Goal: Task Accomplishment & Management: Manage account settings

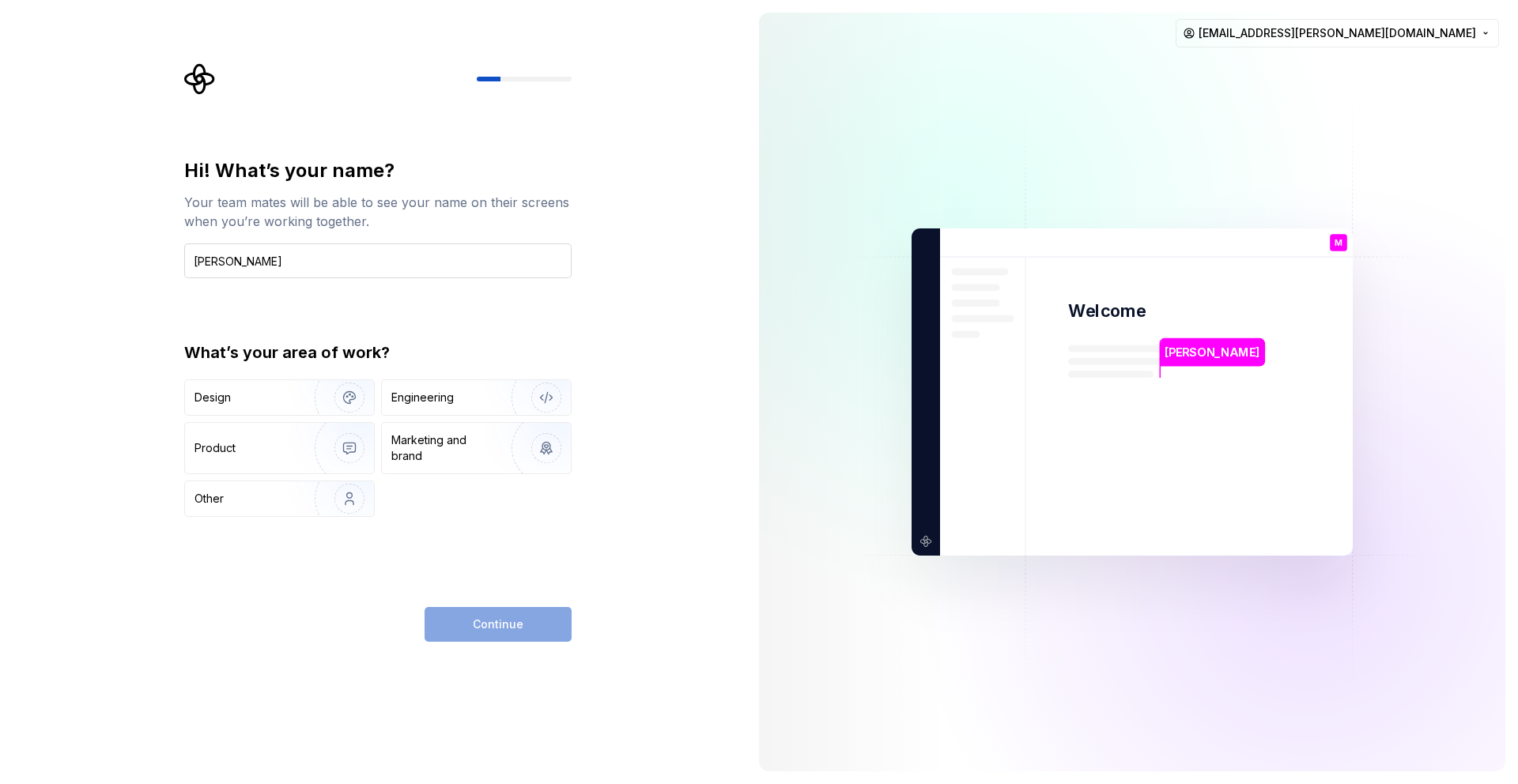
click at [214, 263] on input "[PERSON_NAME]" at bounding box center [378, 261] width 387 height 35
type input "[PERSON_NAME]"
drag, startPoint x: 337, startPoint y: 257, endPoint x: 166, endPoint y: 238, distance: 172.1
click at [166, 238] on div "Hi! What’s your name? Your team mates will be able to see your name on their sc…" at bounding box center [373, 392] width 746 height 784
click at [342, 412] on img "button" at bounding box center [339, 398] width 101 height 106
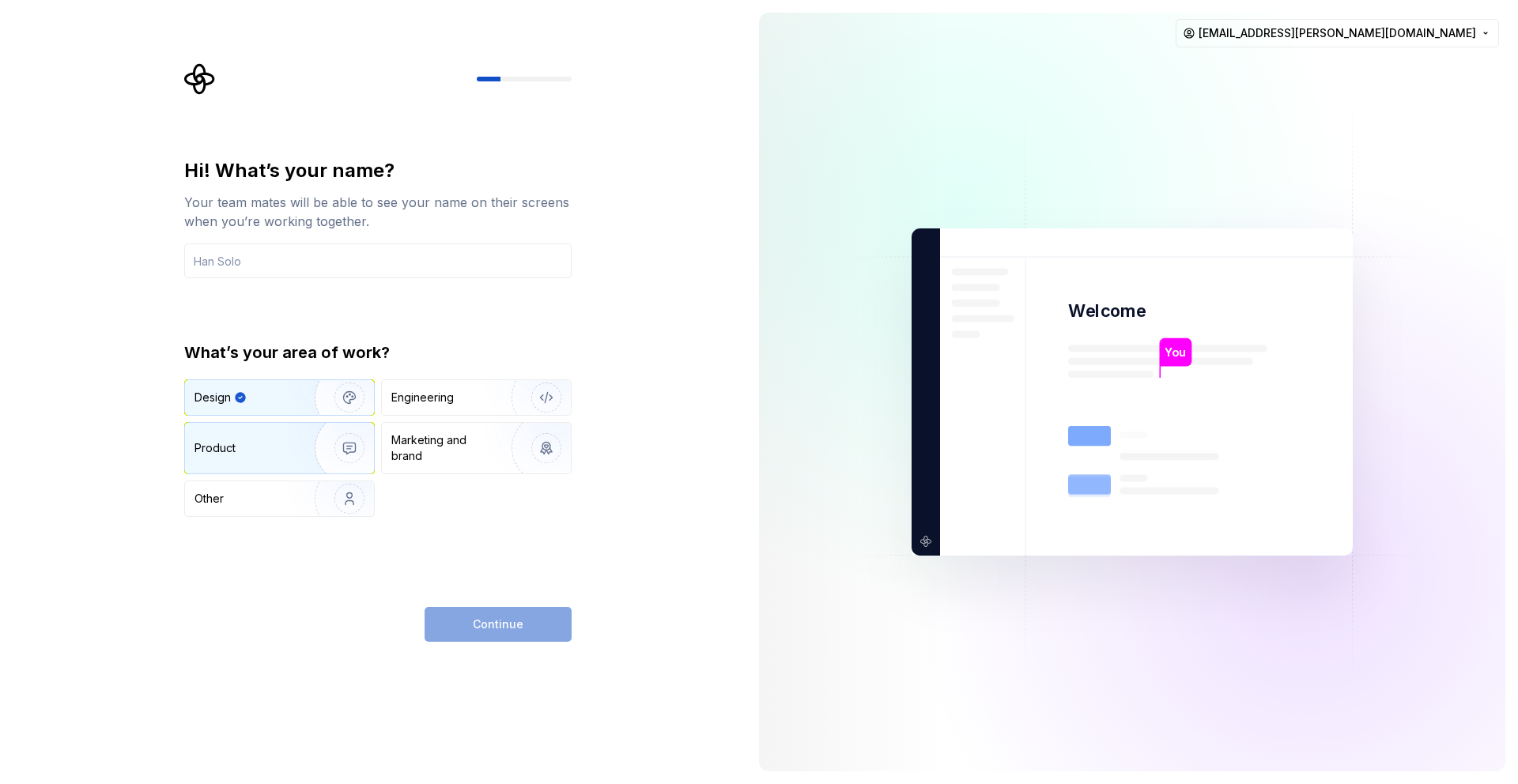
click at [334, 430] on img "button" at bounding box center [339, 448] width 101 height 106
click at [329, 400] on img "button" at bounding box center [339, 398] width 101 height 106
click at [444, 396] on div "Engineering" at bounding box center [422, 398] width 63 height 15
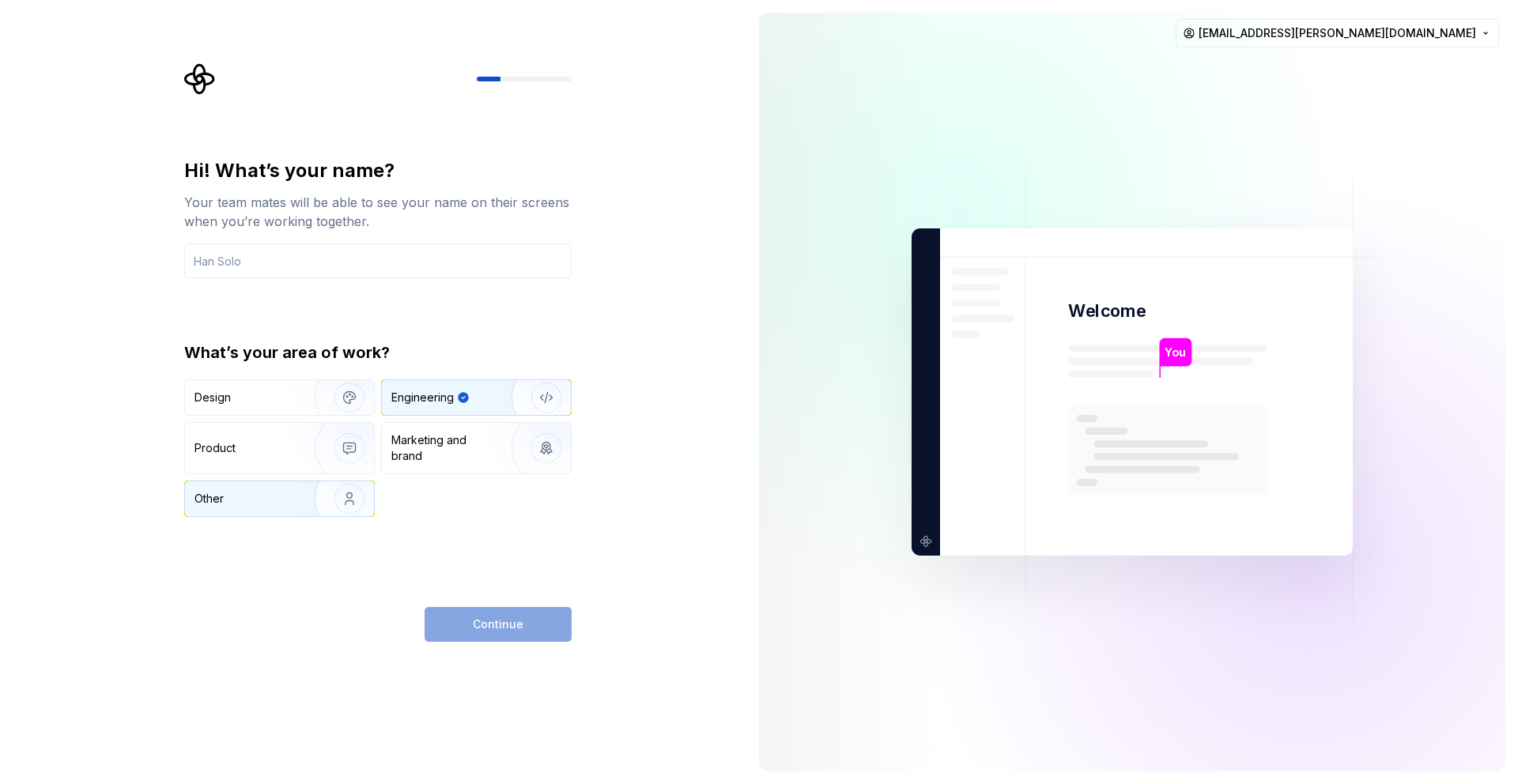
click at [313, 508] on img "button" at bounding box center [339, 499] width 101 height 106
click at [423, 258] on input "text" at bounding box center [378, 261] width 387 height 35
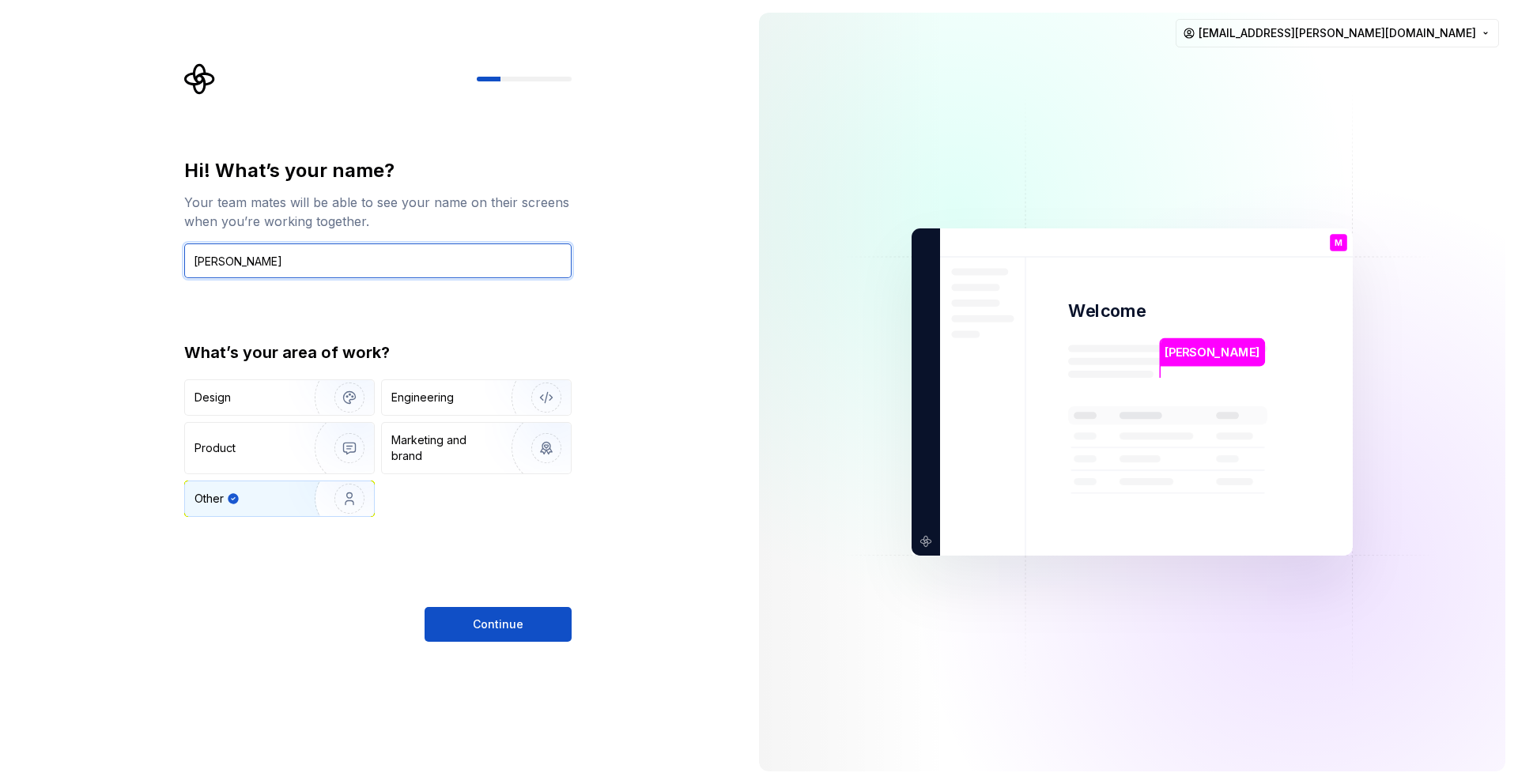
type input "[PERSON_NAME]"
click at [538, 644] on div "Hi! What’s your name? Your team mates will be able to see your name on their sc…" at bounding box center [373, 392] width 746 height 784
click at [538, 634] on button "Continue" at bounding box center [498, 625] width 147 height 35
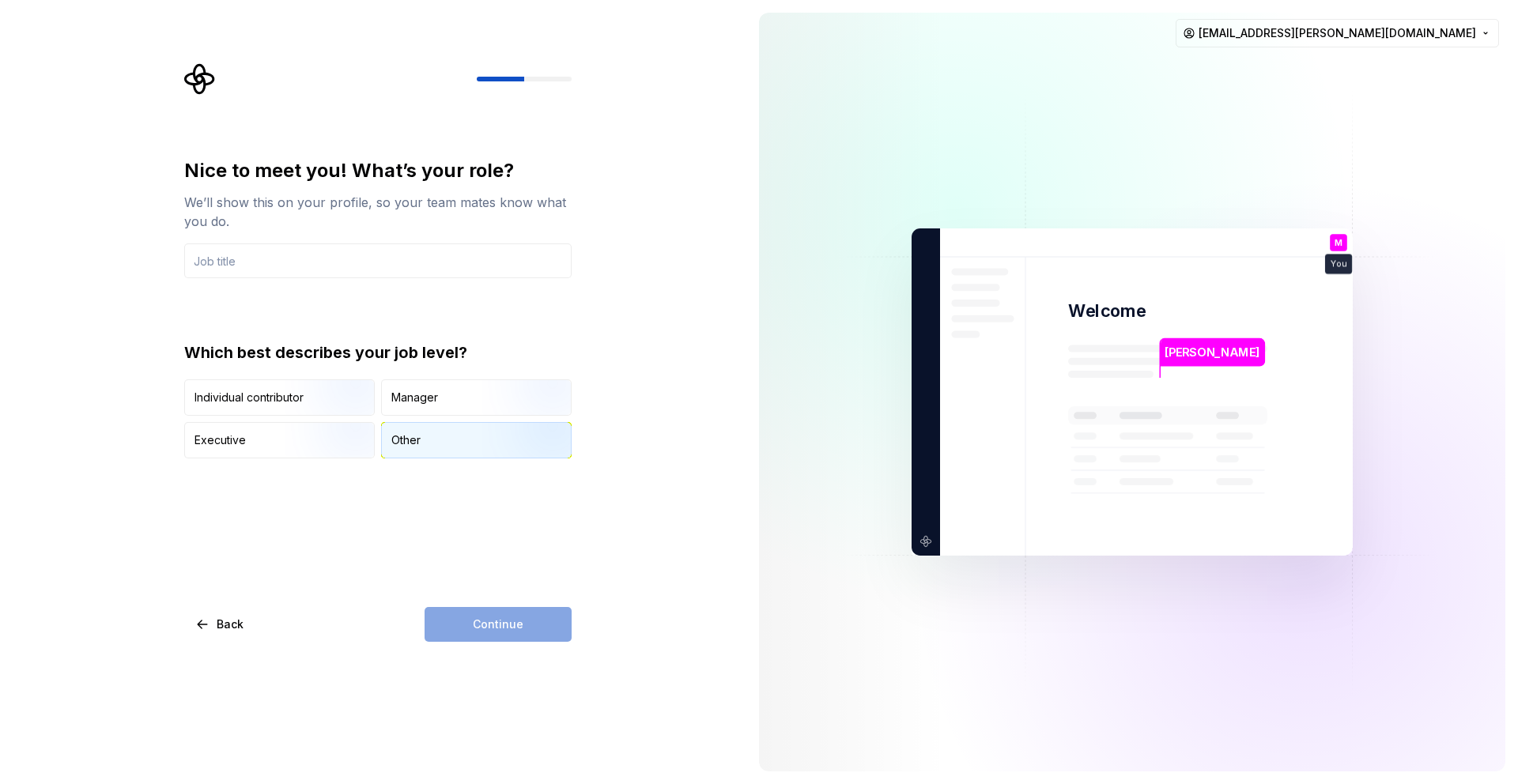
click at [442, 424] on div "Other" at bounding box center [476, 440] width 189 height 35
click at [345, 255] on input "text" at bounding box center [378, 261] width 387 height 35
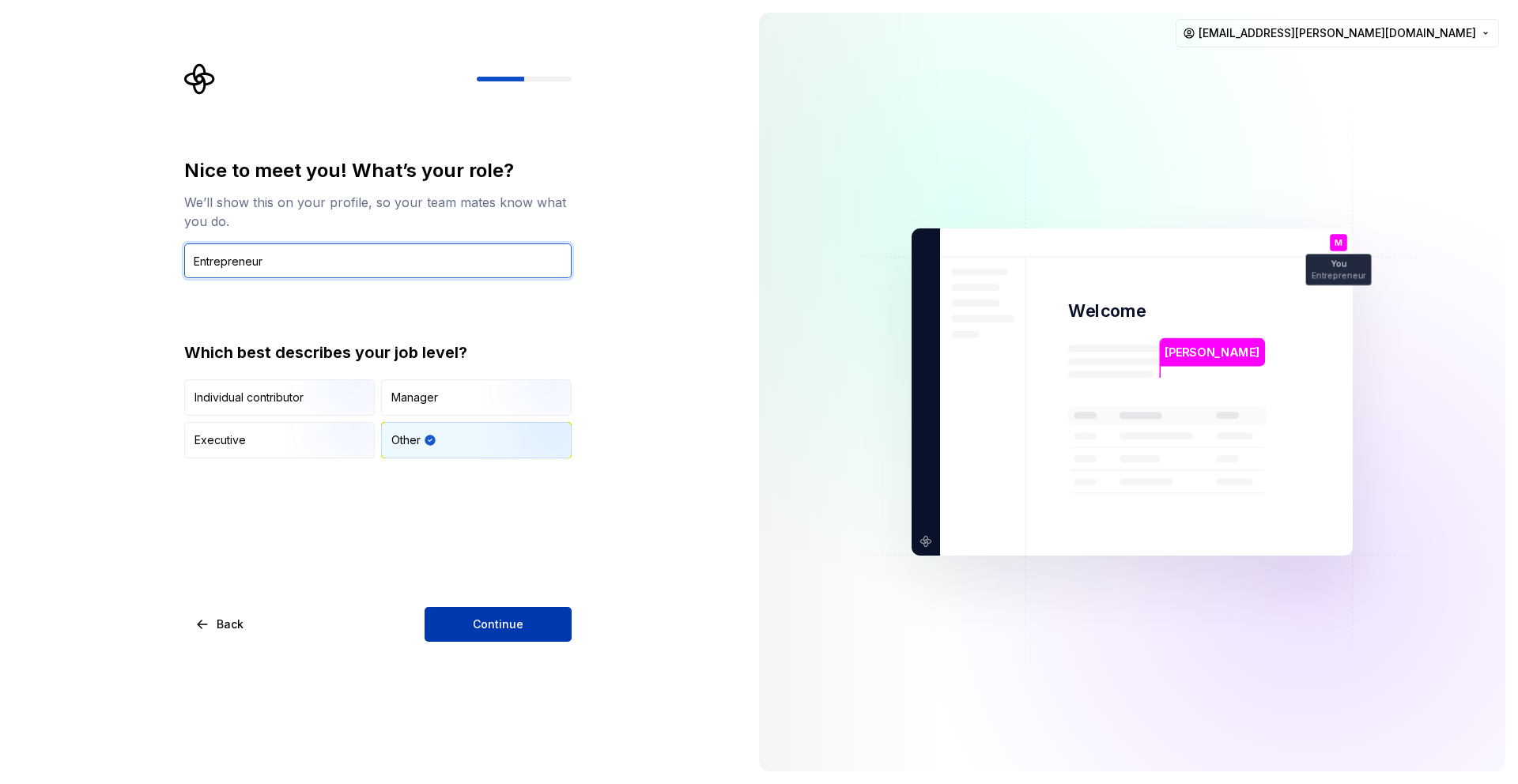
type input "Entrepreneur"
click at [530, 621] on button "Continue" at bounding box center [498, 625] width 147 height 35
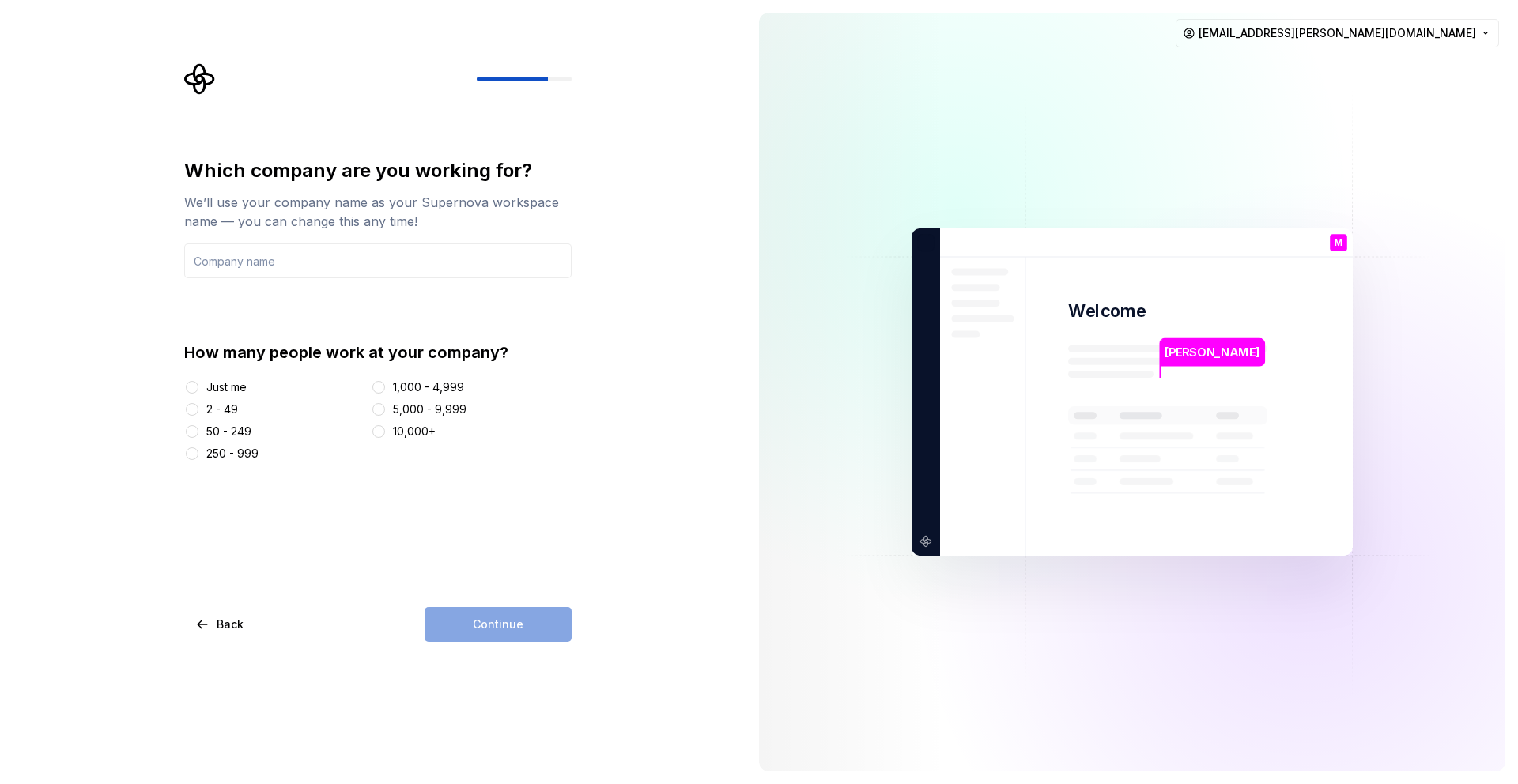
click at [215, 382] on div "Just me" at bounding box center [227, 387] width 41 height 15
click at [198, 382] on button "Just me" at bounding box center [191, 387] width 13 height 13
click at [265, 262] on input "text" at bounding box center [378, 261] width 387 height 35
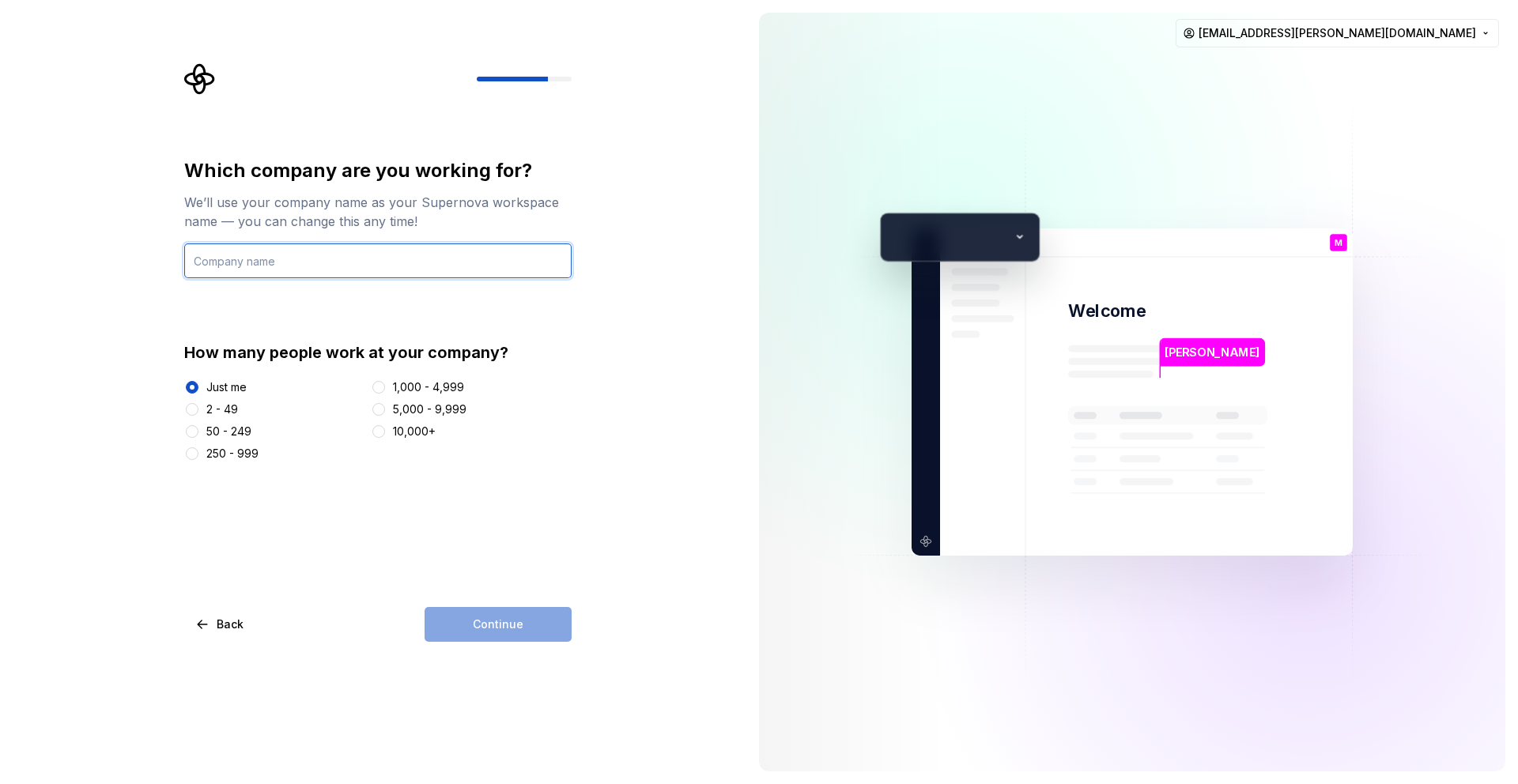
type input "-"
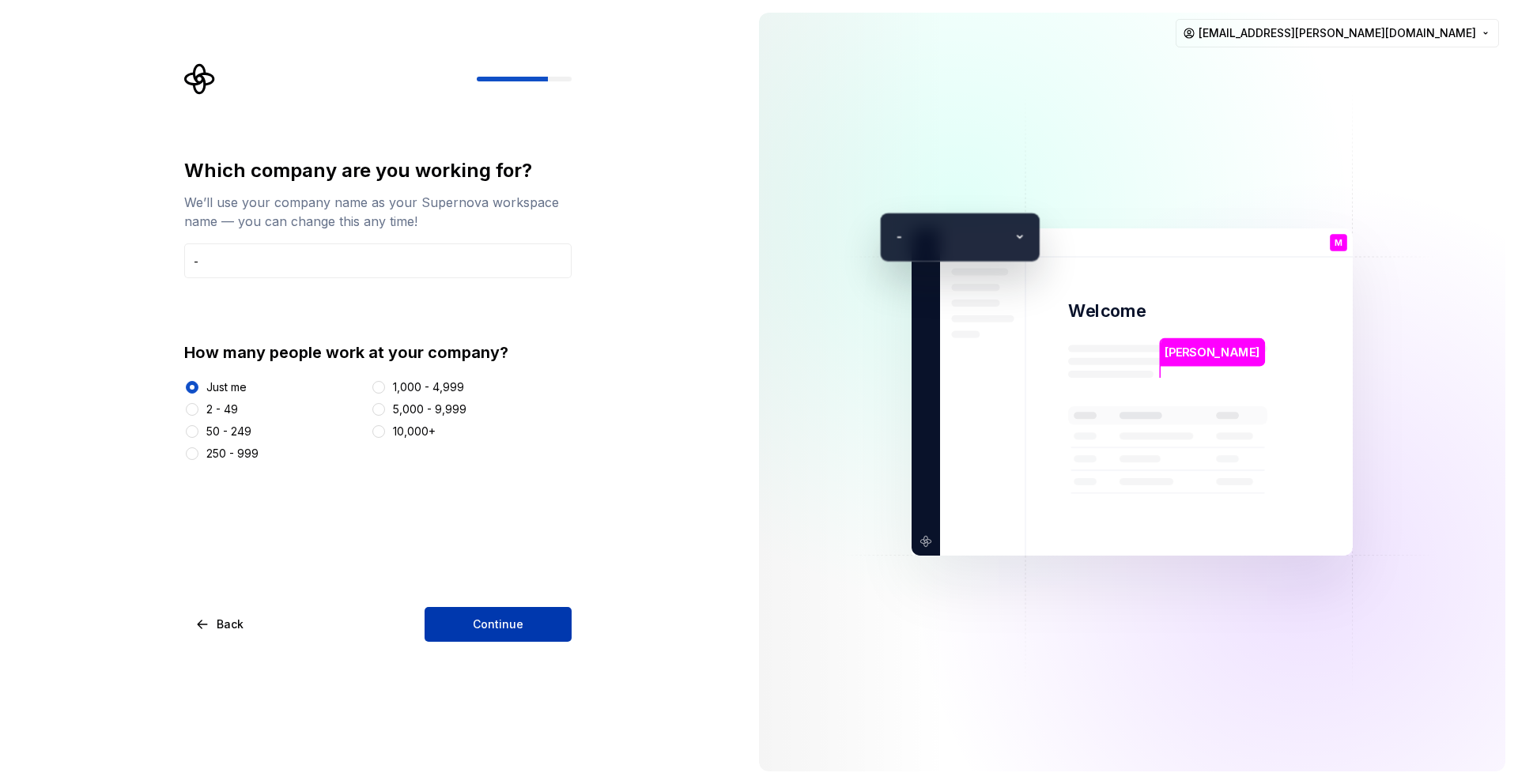
click at [533, 623] on button "Continue" at bounding box center [498, 625] width 147 height 35
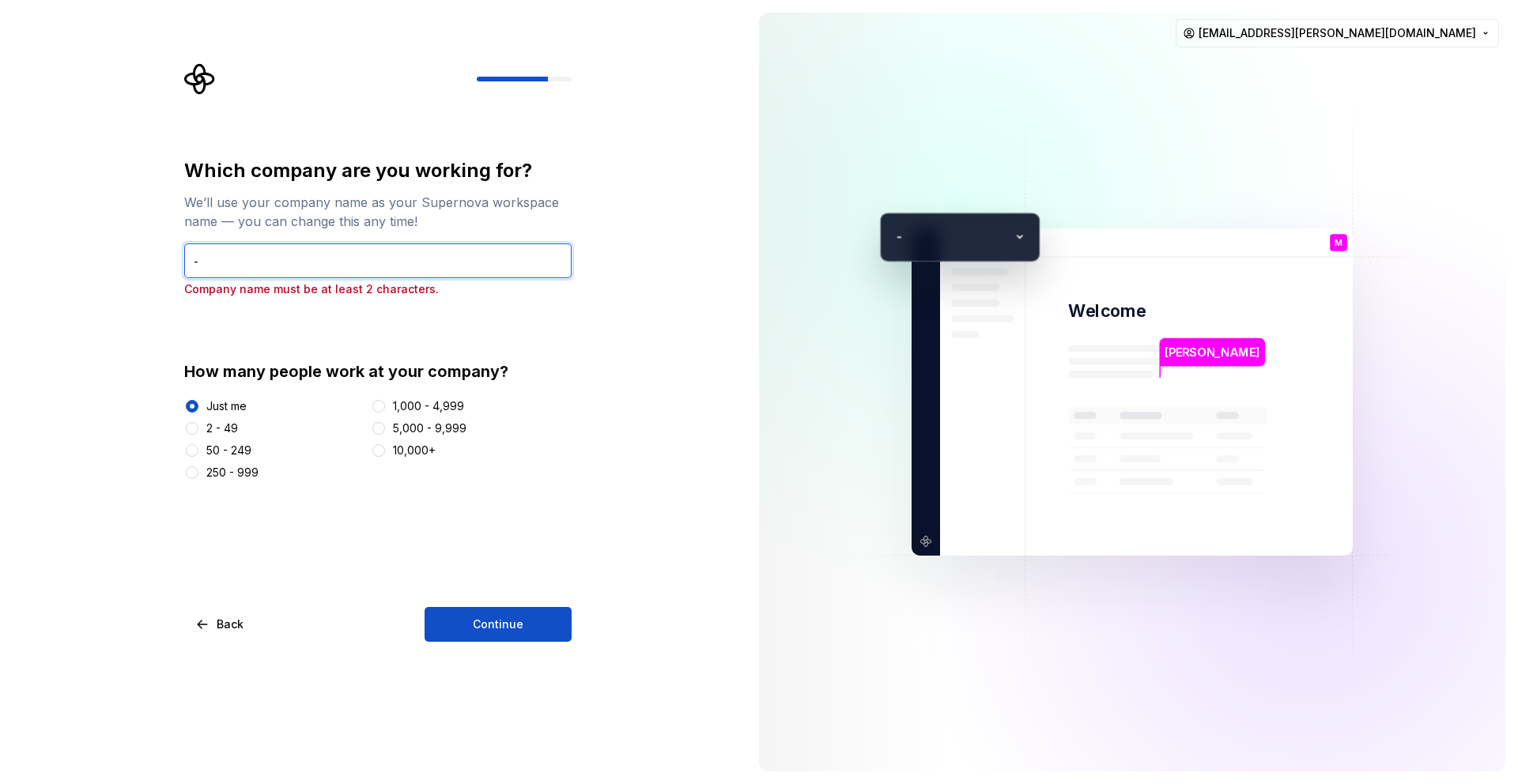
click at [294, 260] on input "-" at bounding box center [378, 261] width 387 height 35
type input "-"
type input "No"
click at [540, 619] on button "Continue" at bounding box center [498, 625] width 147 height 35
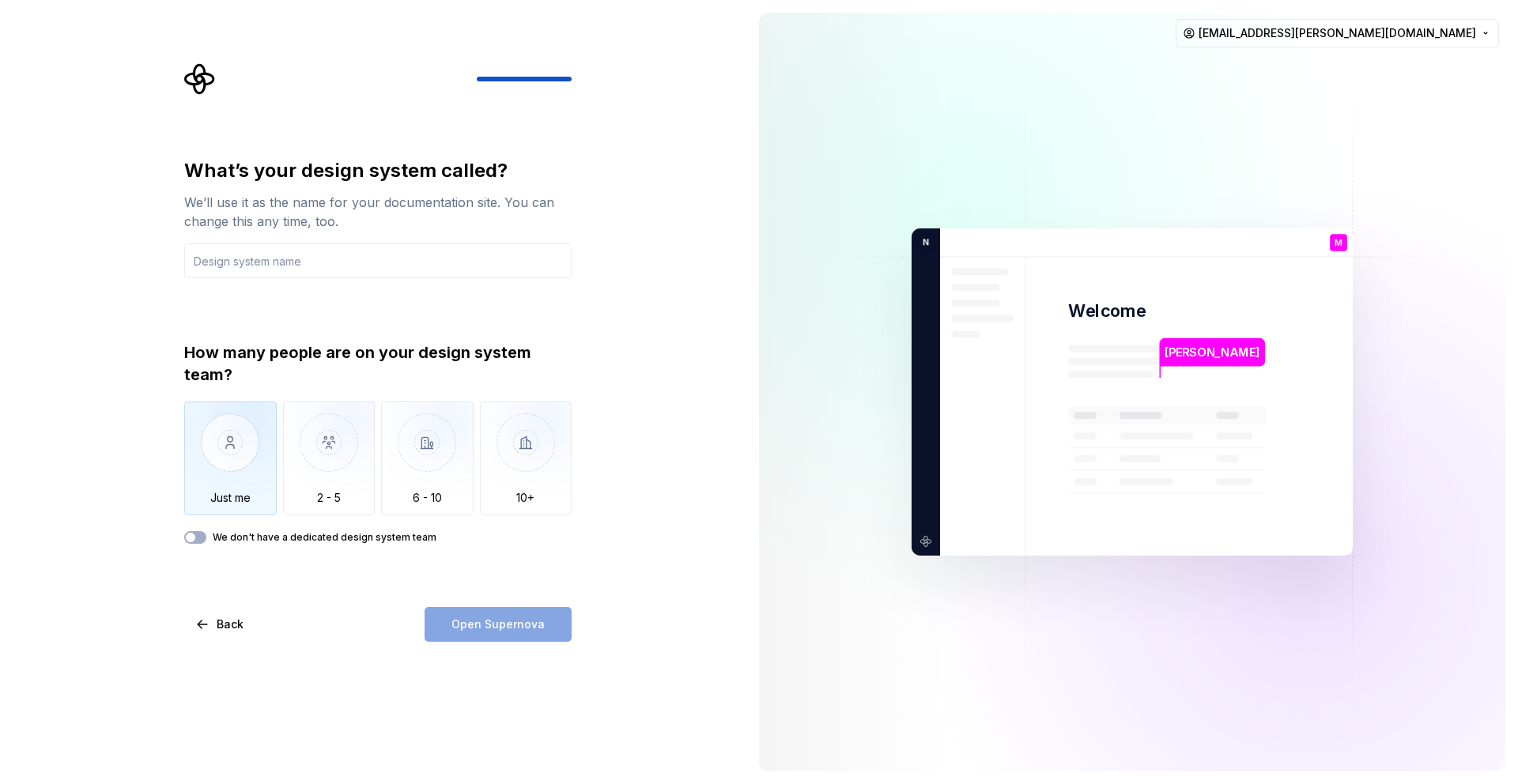
click at [216, 448] on img "button" at bounding box center [231, 455] width 93 height 106
click at [210, 537] on div "We don't have a dedicated design system team" at bounding box center [378, 537] width 387 height 13
click at [190, 534] on span "button" at bounding box center [190, 538] width 10 height 10
click at [381, 246] on input "text" at bounding box center [378, 261] width 387 height 35
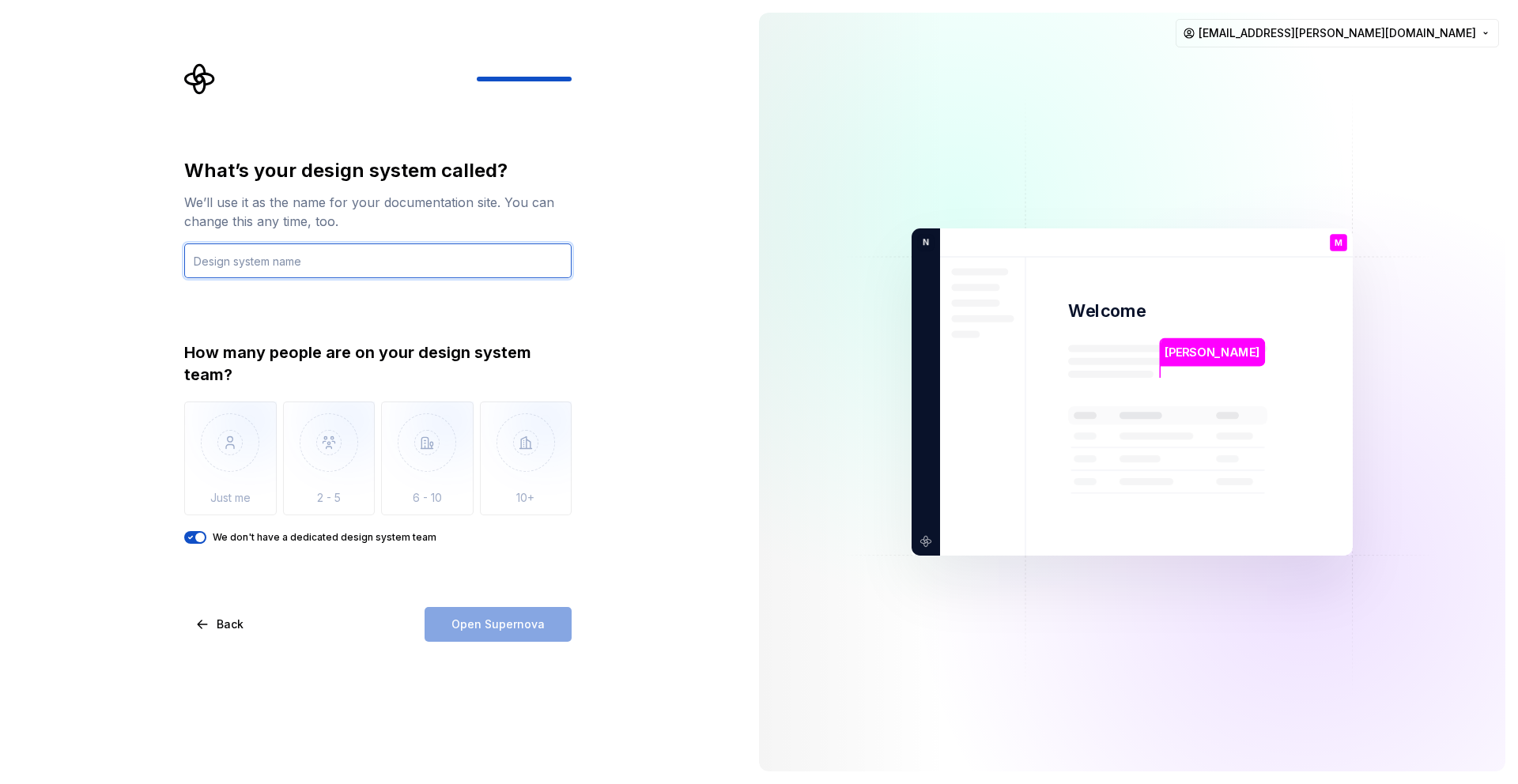
type input "j"
type input "no"
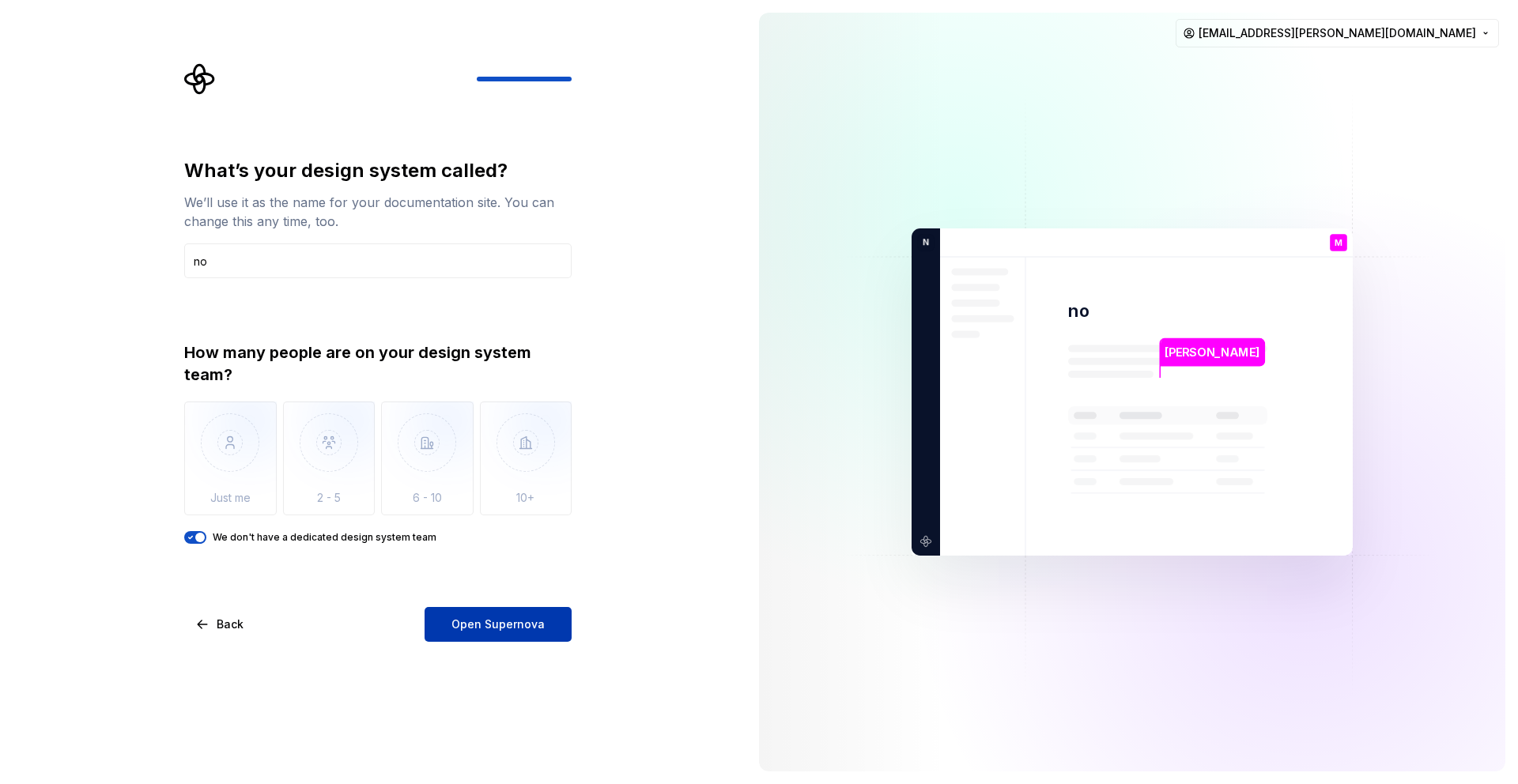
click at [533, 630] on span "Open Supernova" at bounding box center [497, 625] width 94 height 15
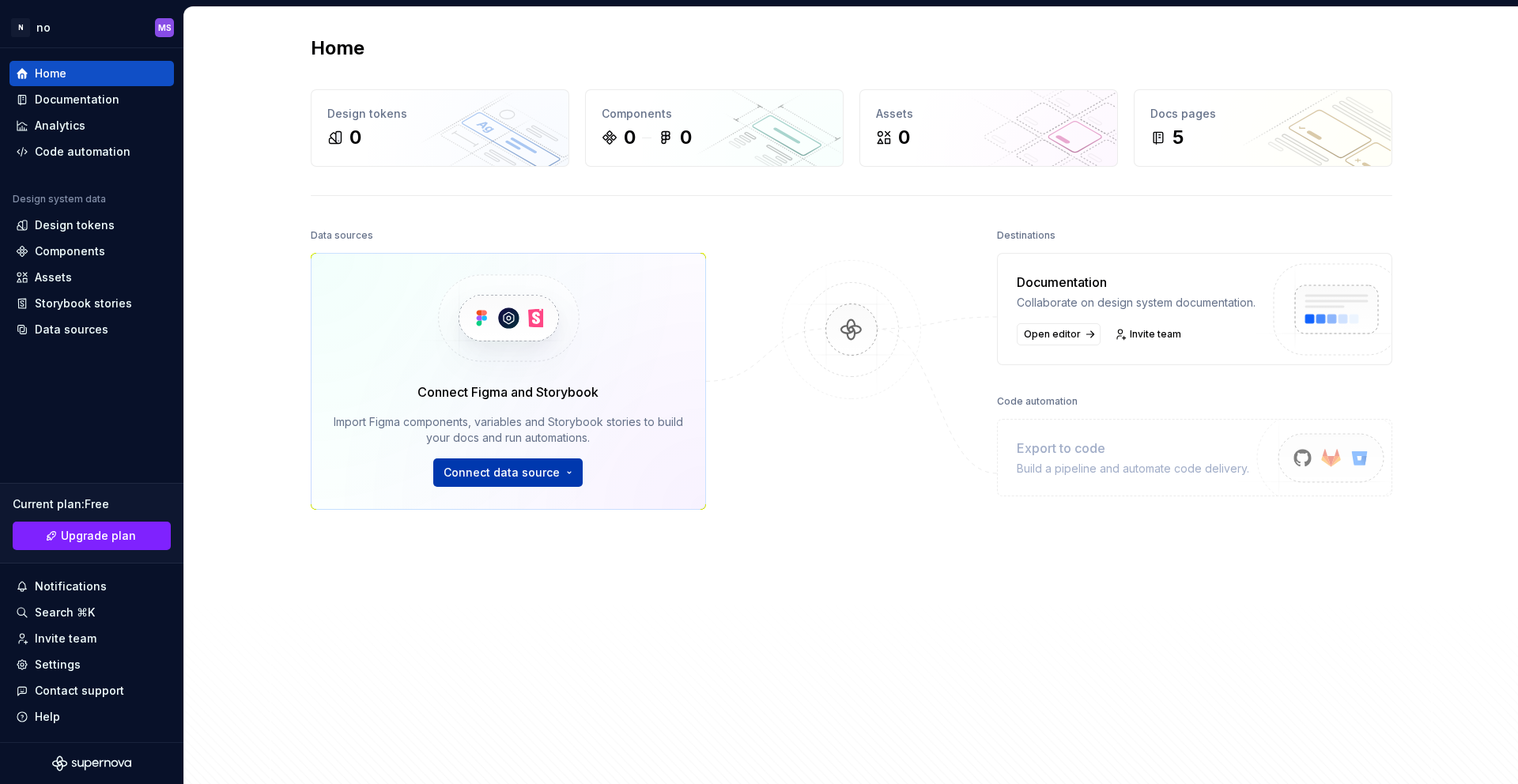
click at [569, 465] on html "N no MS Home Documentation Analytics Code automation Design system data Design …" at bounding box center [759, 392] width 1518 height 784
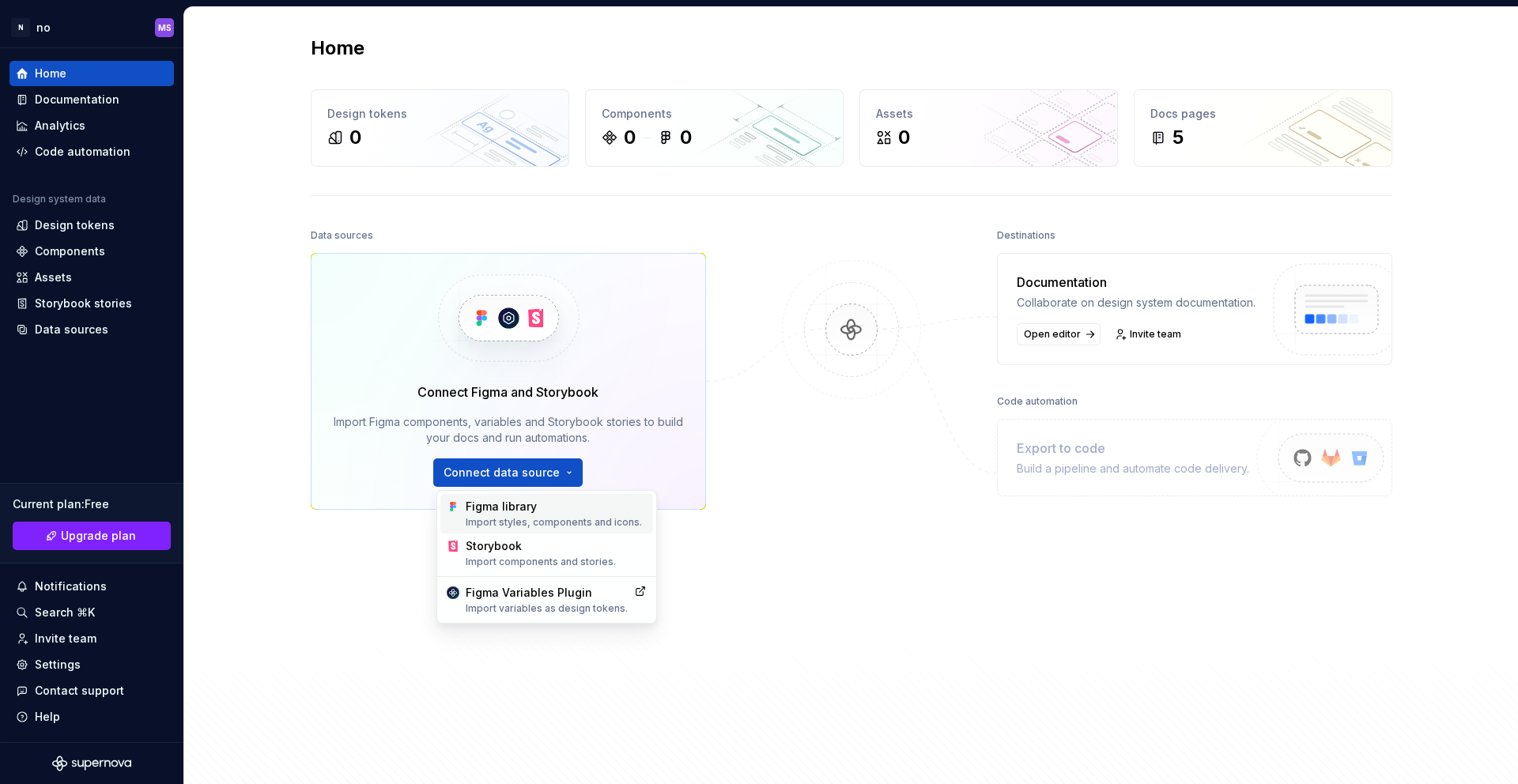
click at [561, 511] on div "Figma library Import styles, components and icons." at bounding box center [555, 514] width 181 height 30
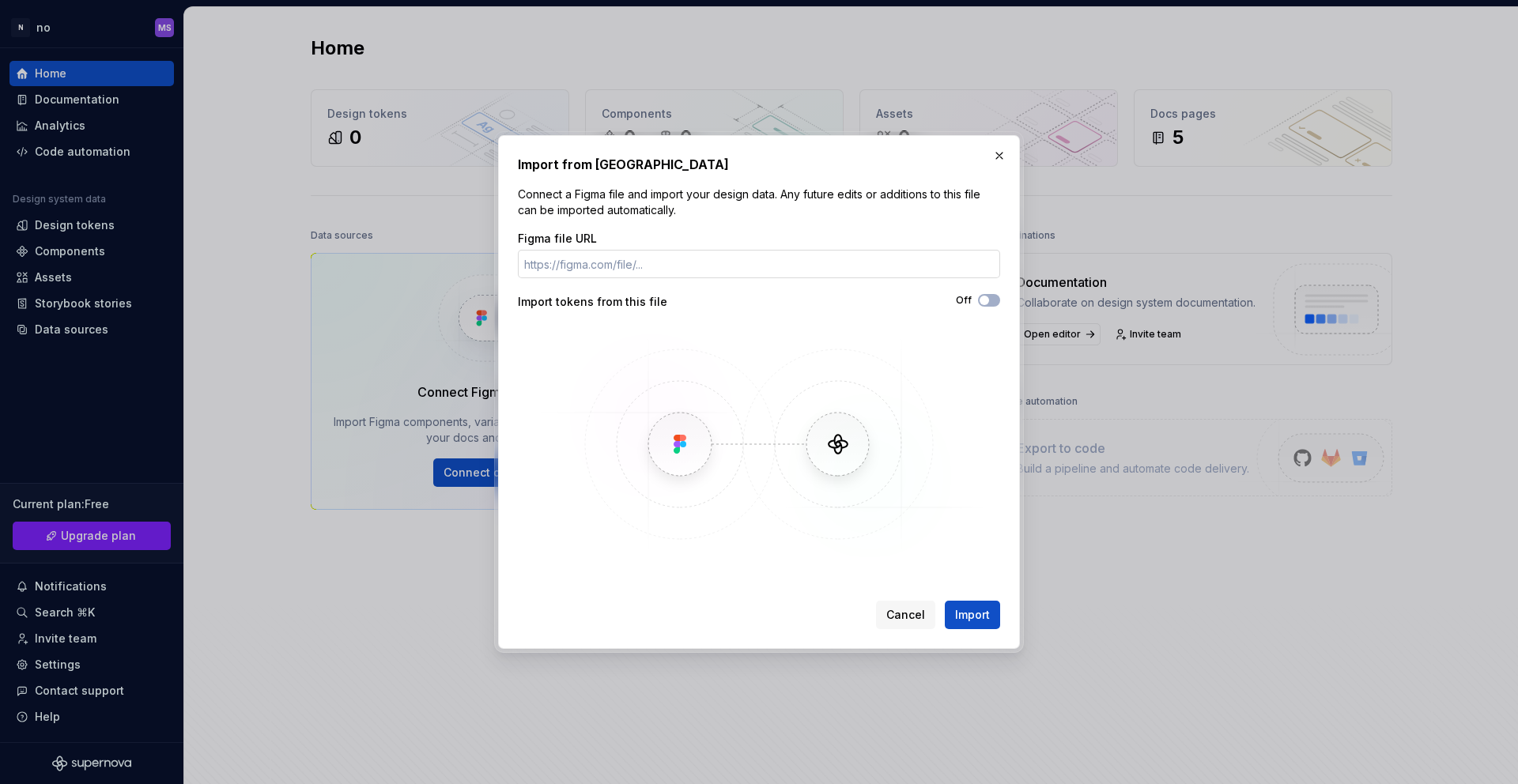
click at [610, 267] on input "Figma file URL" at bounding box center [758, 264] width 482 height 28
paste input "[URL][DOMAIN_NAME]"
type input "[URL][DOMAIN_NAME]"
click at [972, 624] on button "Import" at bounding box center [971, 614] width 55 height 28
click at [985, 618] on span "Import" at bounding box center [972, 615] width 35 height 15
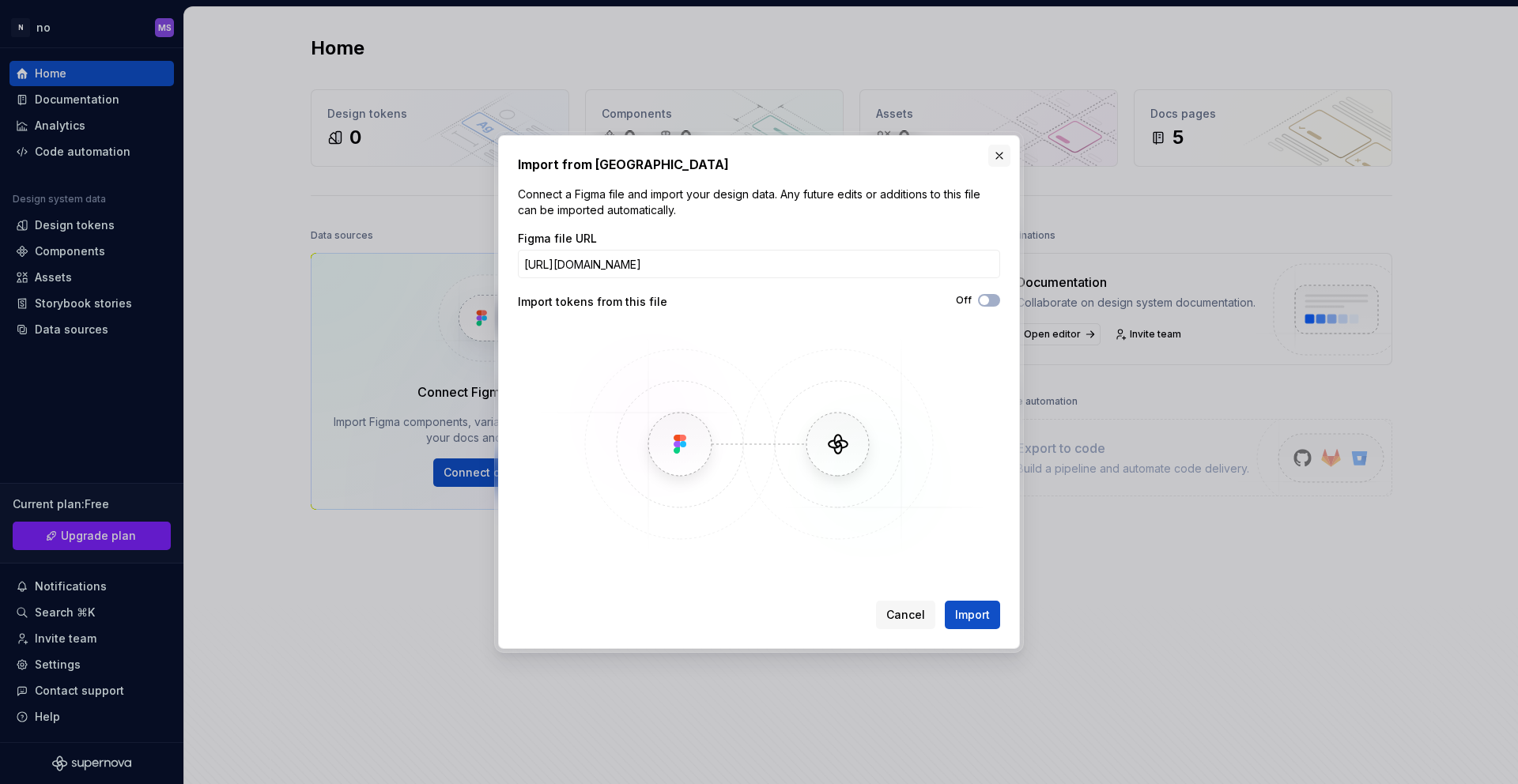
click at [997, 159] on button "button" at bounding box center [998, 155] width 22 height 22
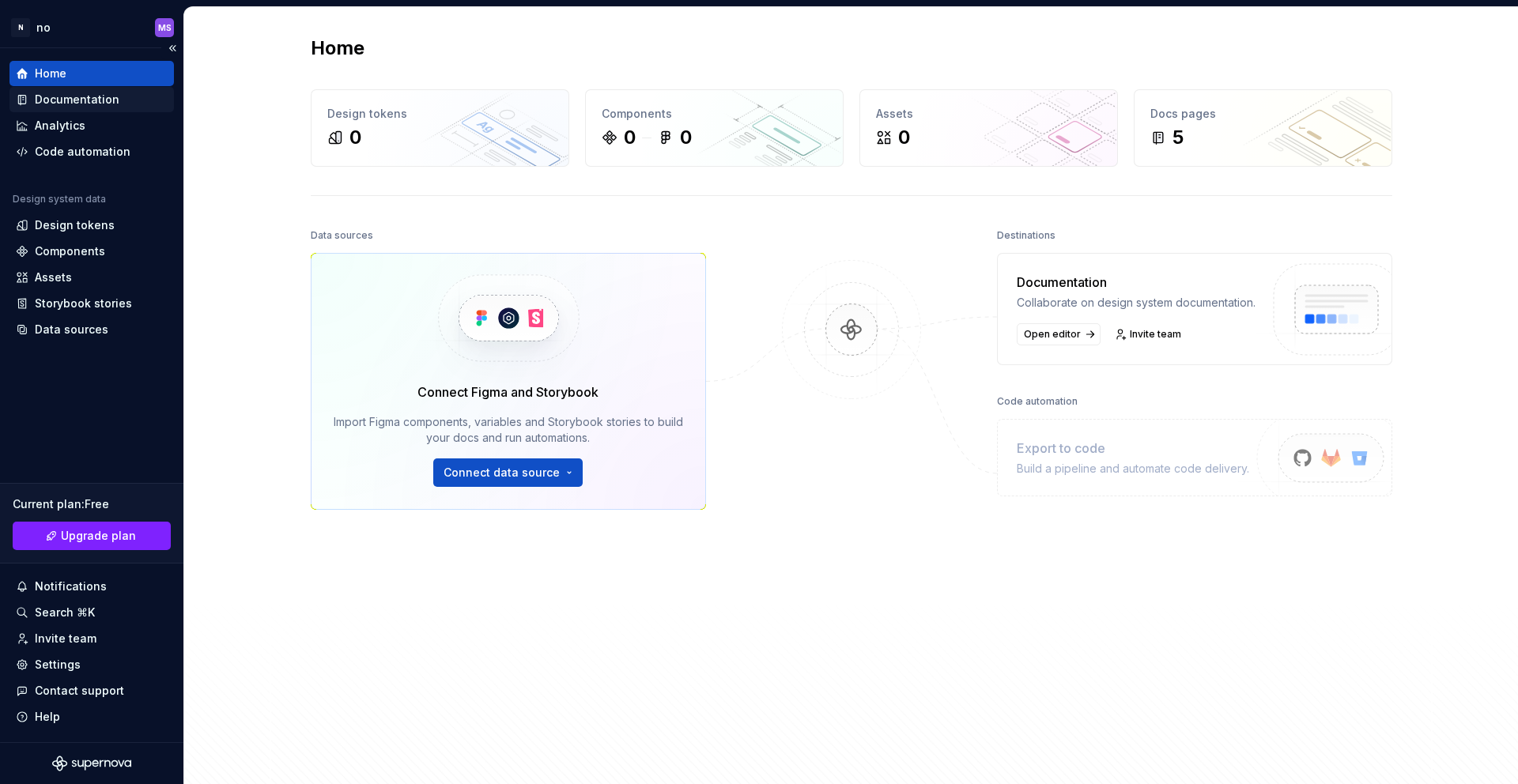
click at [115, 89] on div "Documentation" at bounding box center [92, 99] width 164 height 25
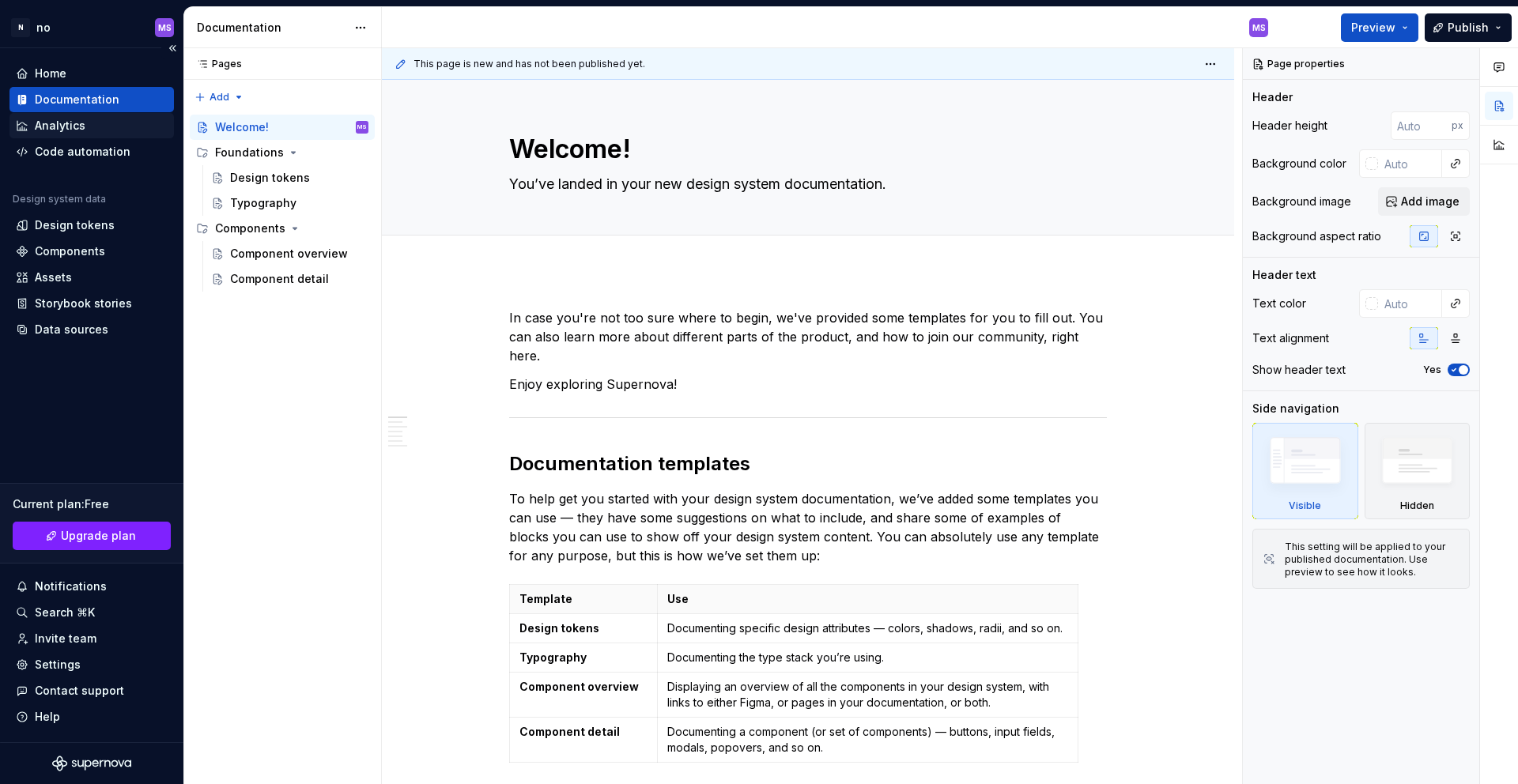
click at [92, 130] on div "Analytics" at bounding box center [91, 126] width 152 height 15
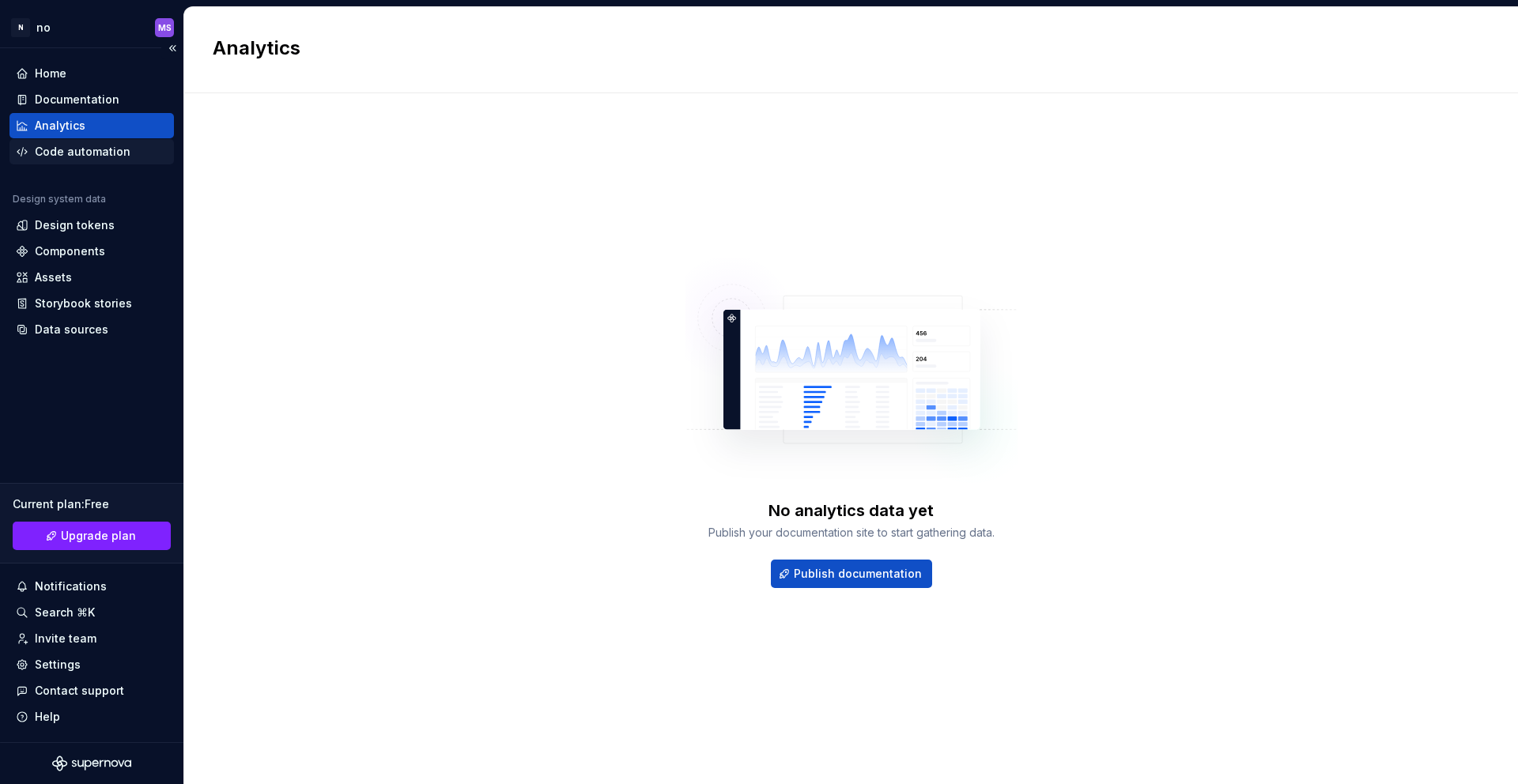
click at [101, 154] on div "Code automation" at bounding box center [82, 152] width 96 height 15
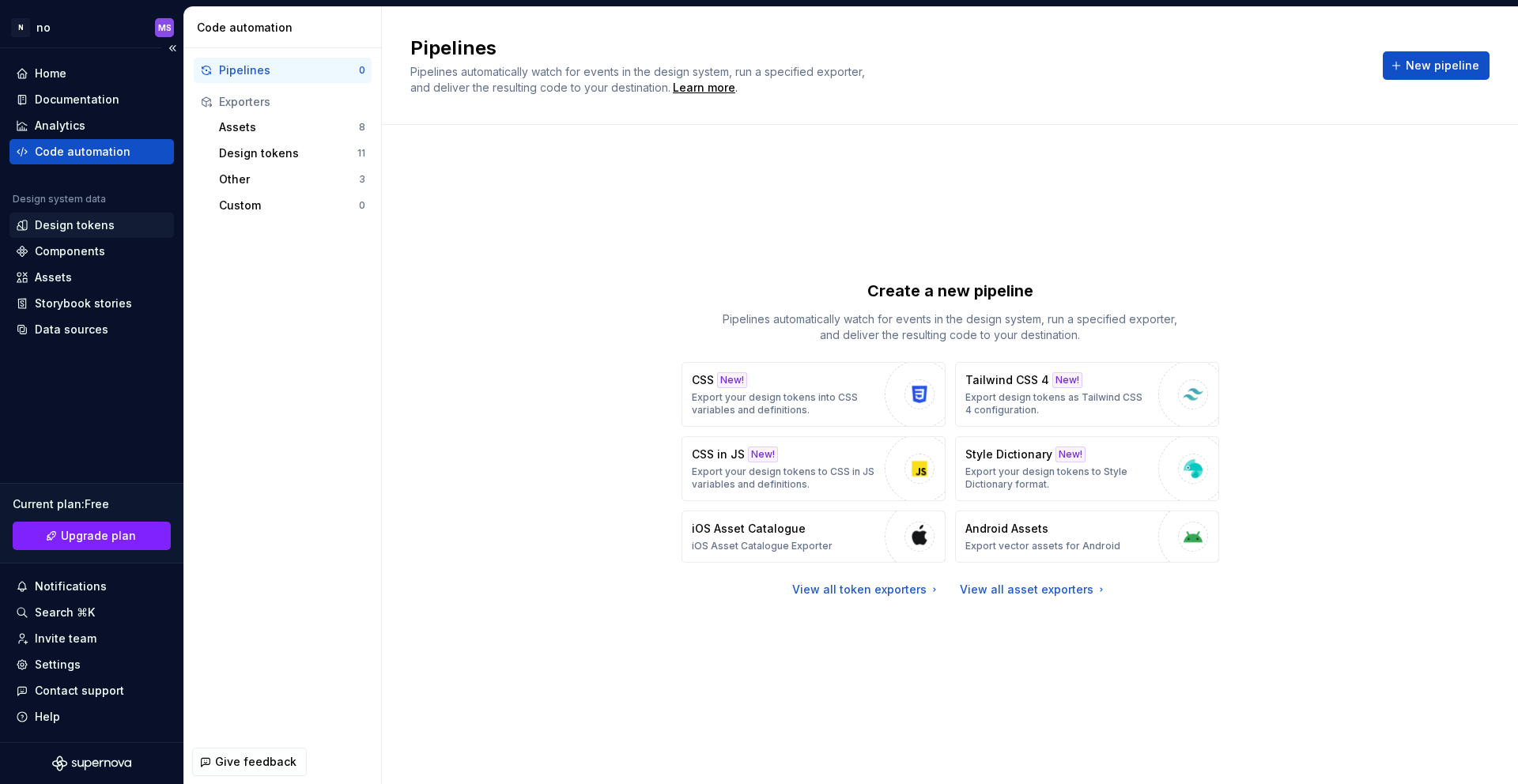
click at [103, 219] on div "Design tokens" at bounding box center [74, 225] width 80 height 15
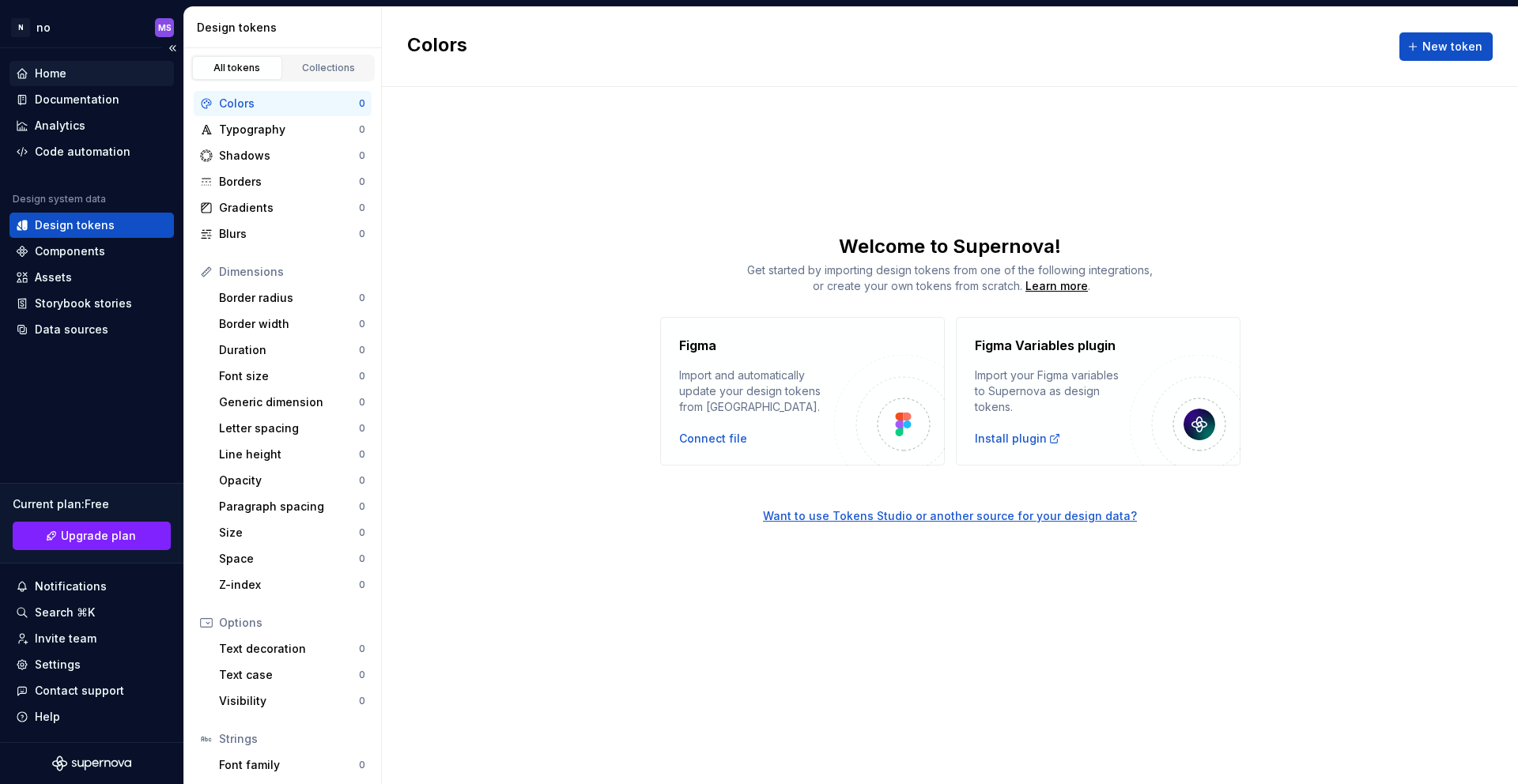
click at [80, 66] on div "Home" at bounding box center [91, 73] width 152 height 15
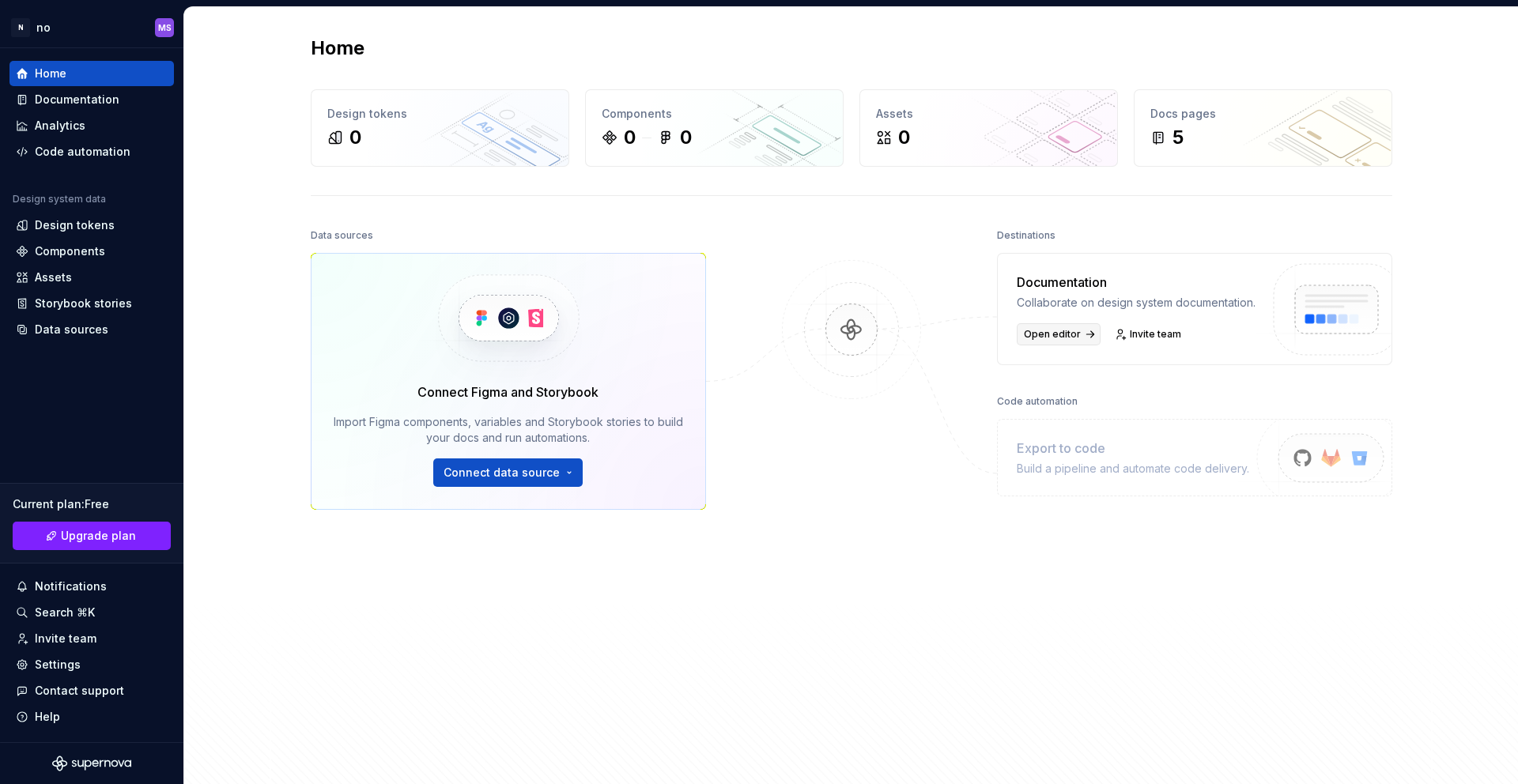
click at [1068, 340] on link "Open editor" at bounding box center [1058, 334] width 84 height 22
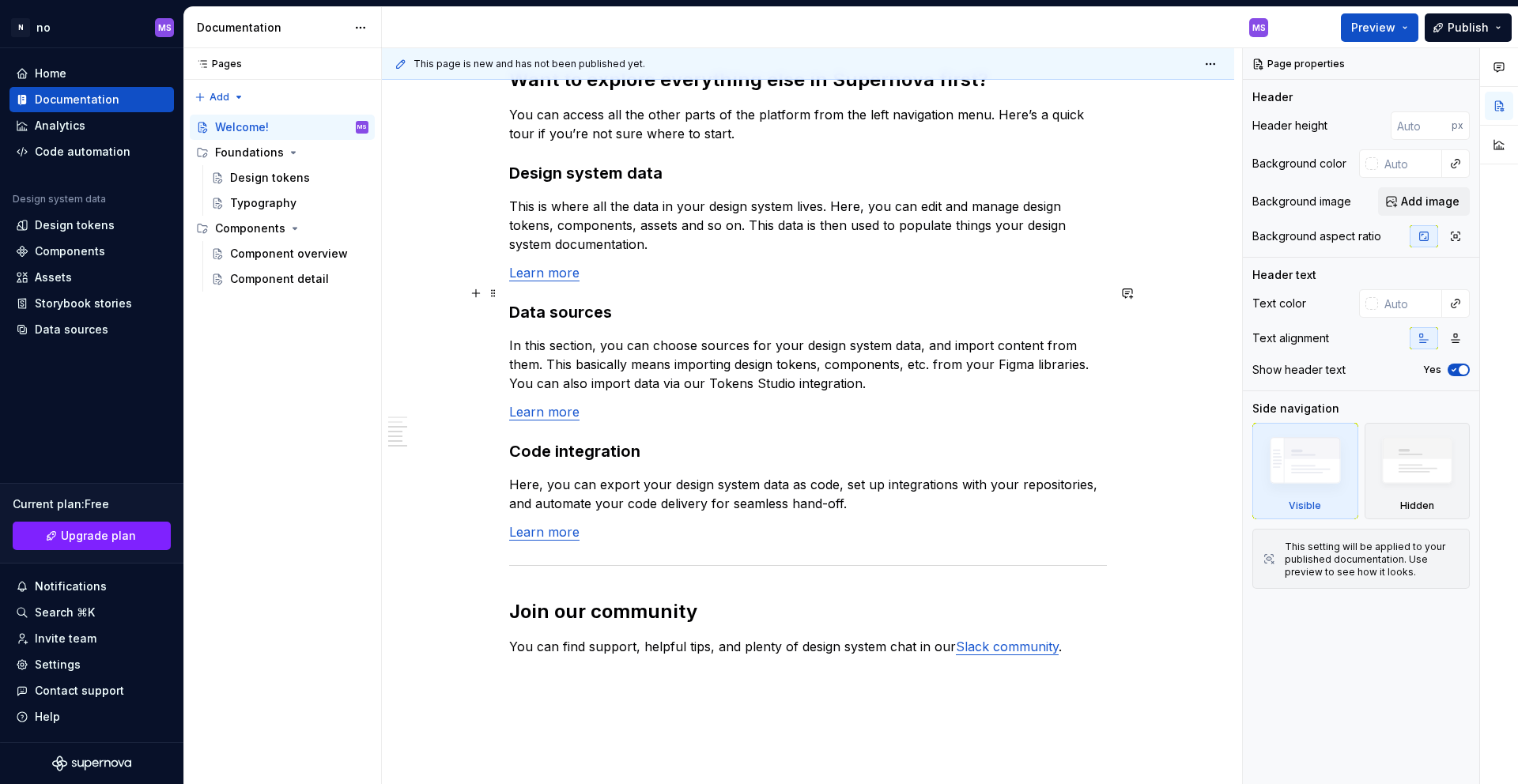
scroll to position [1232, 0]
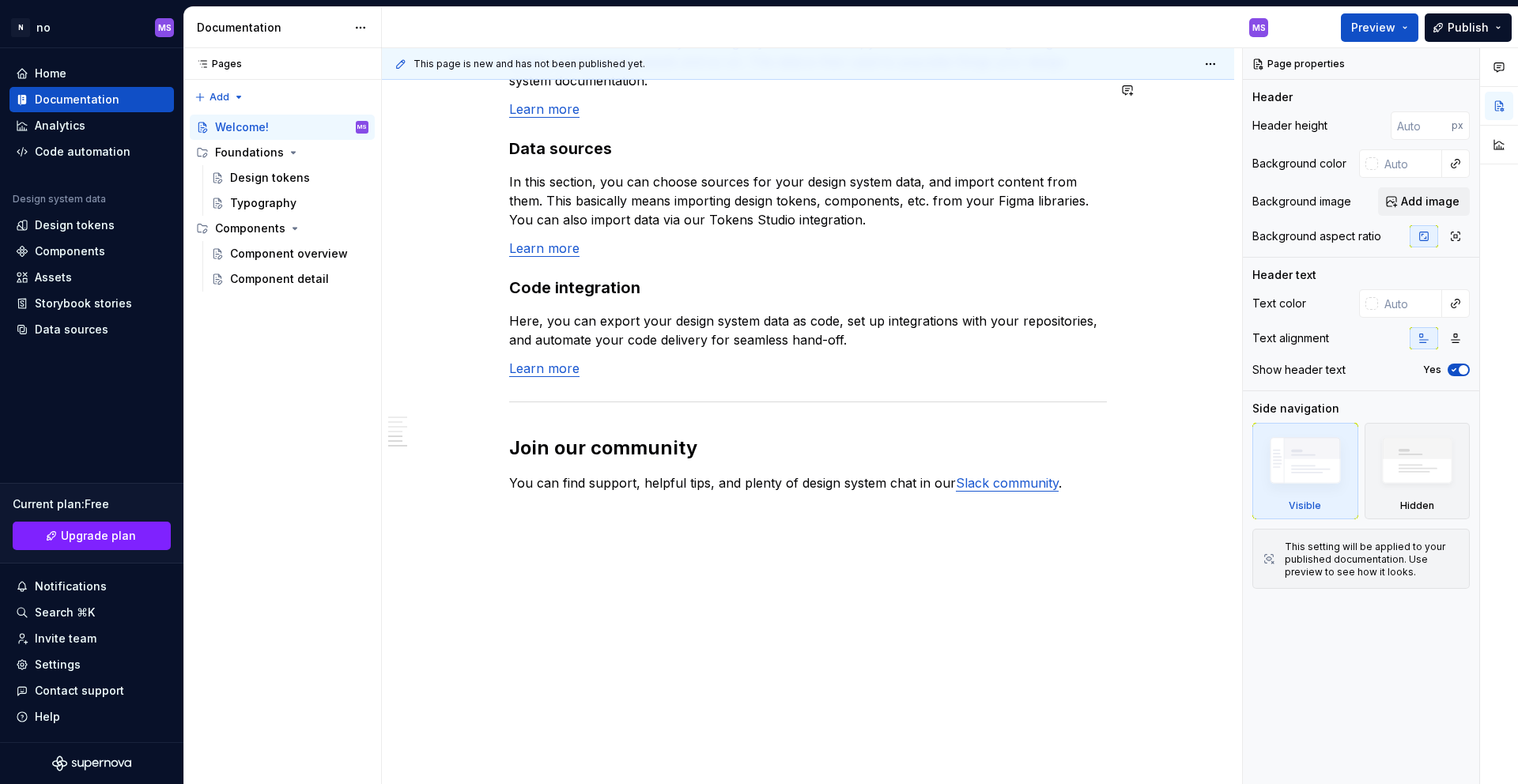
type textarea "*"
click at [103, 115] on div "Analytics" at bounding box center [92, 126] width 164 height 25
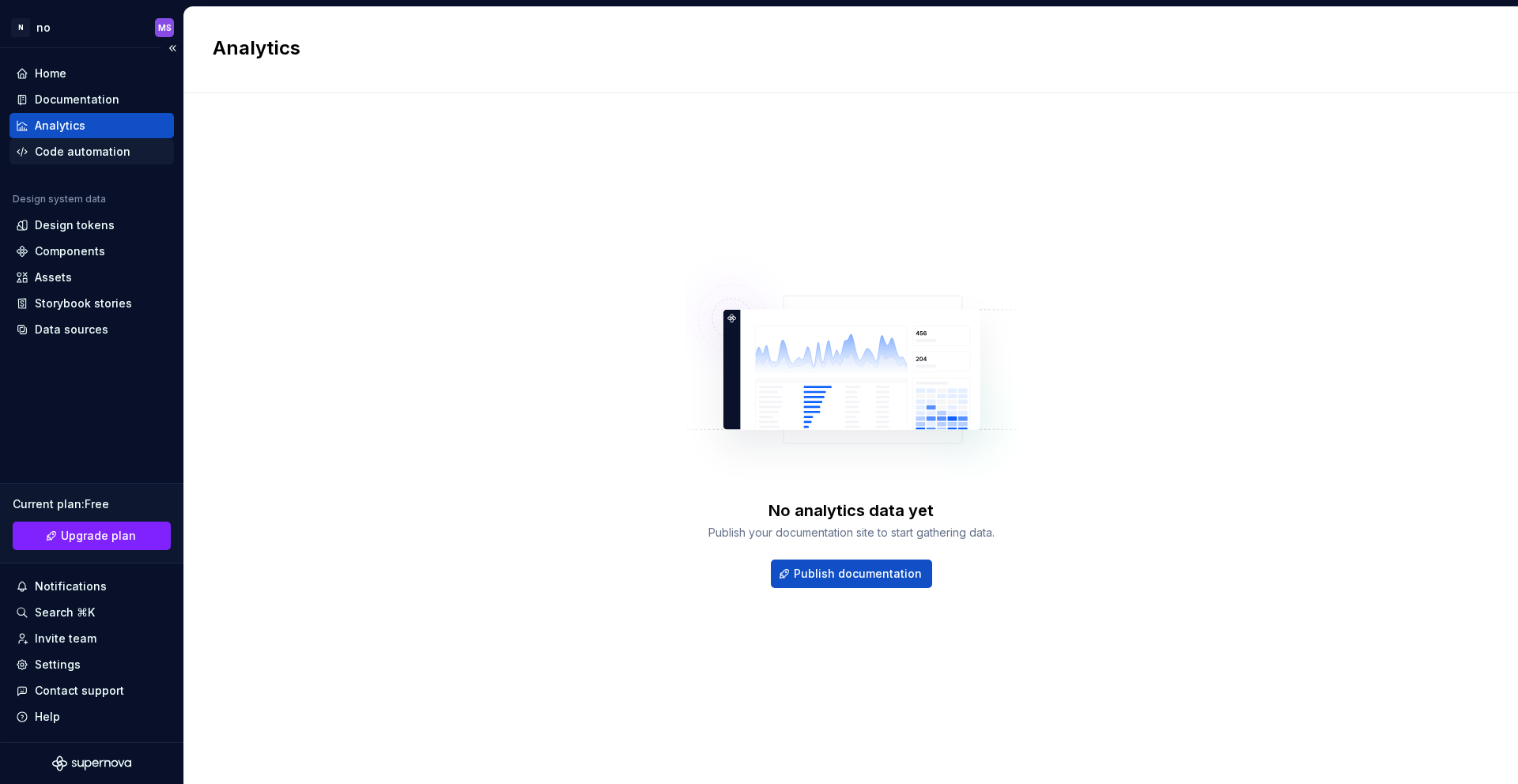
click at [112, 140] on div "Code automation" at bounding box center [92, 152] width 164 height 25
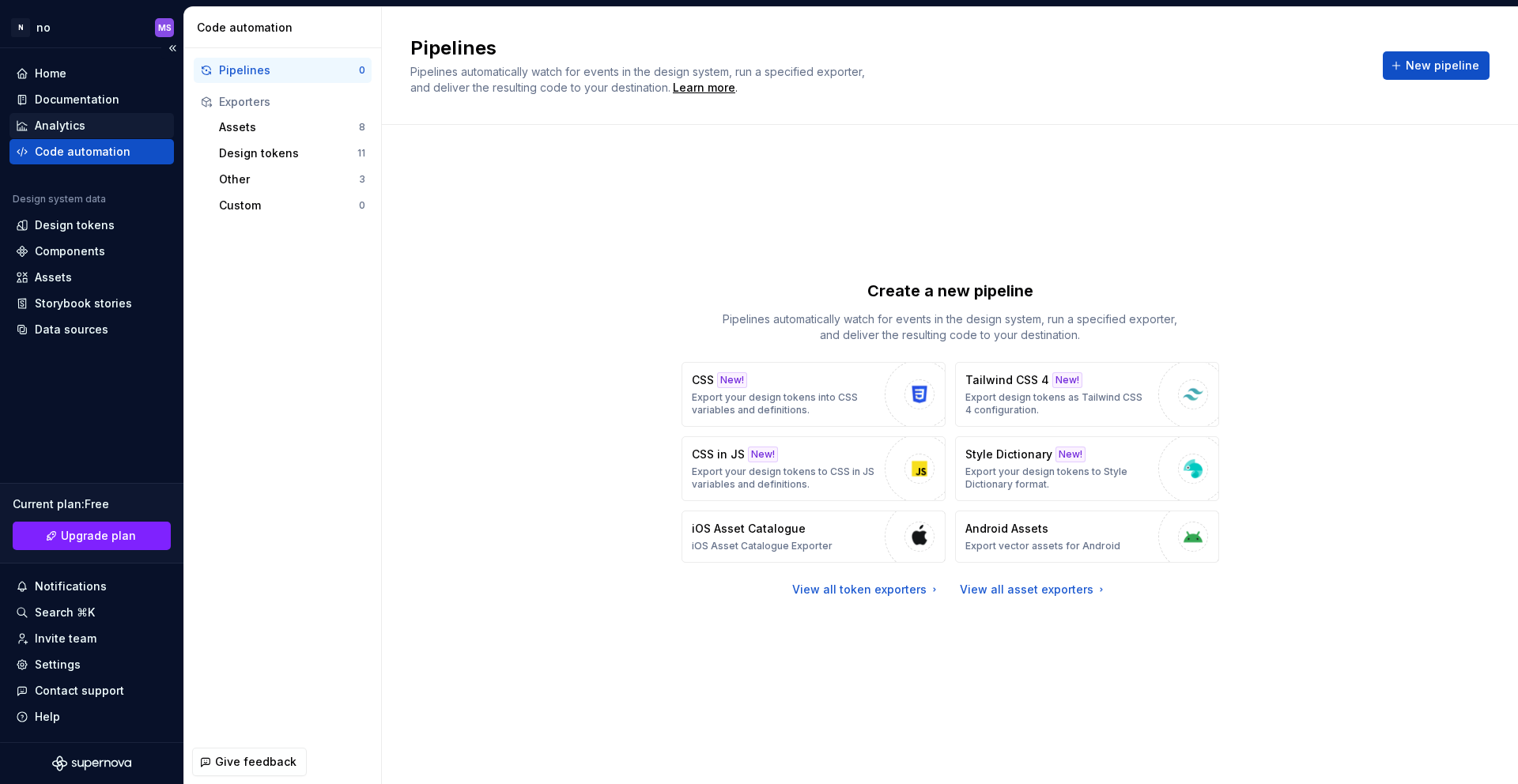
click at [98, 122] on div "Analytics" at bounding box center [91, 126] width 152 height 15
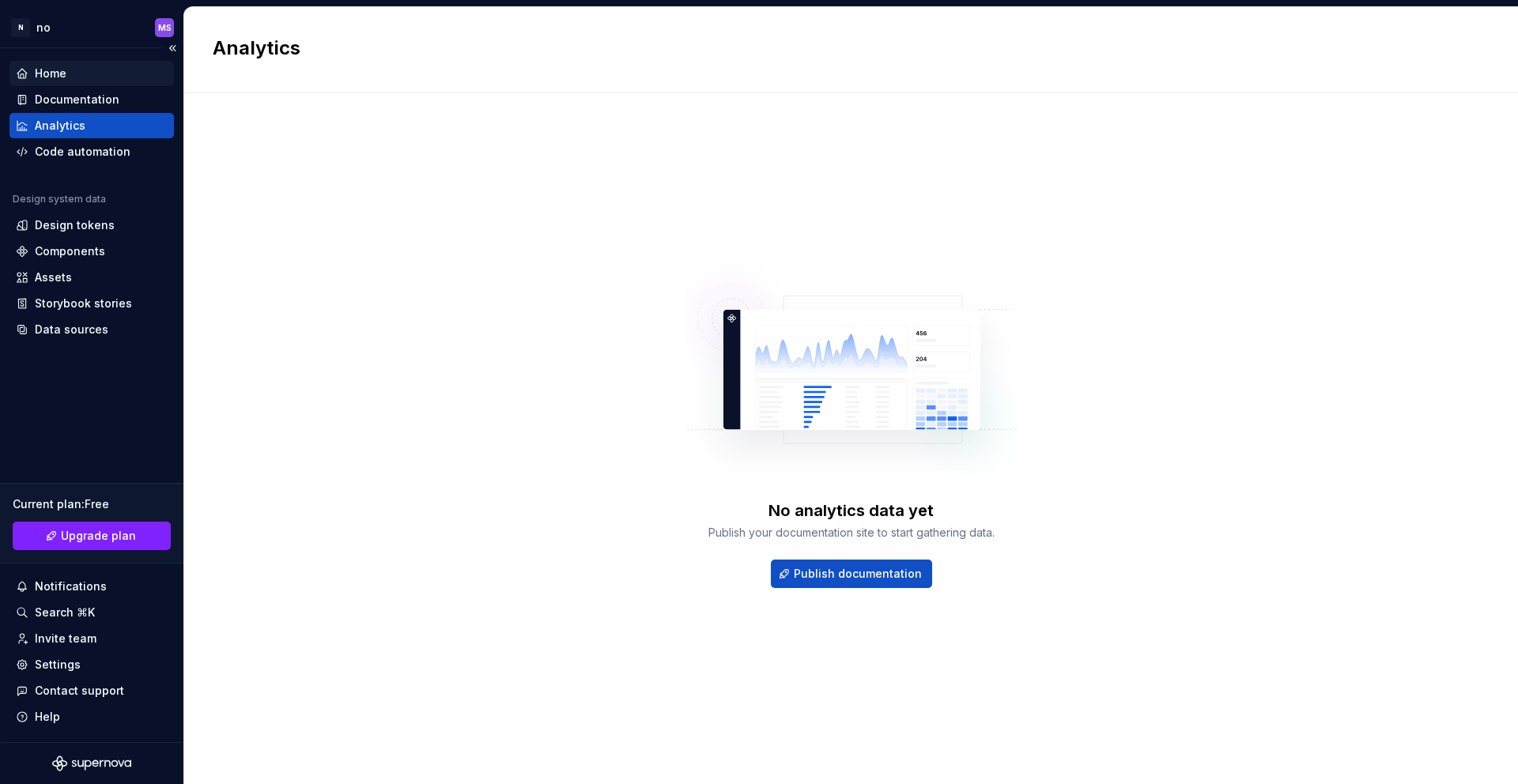
click at [79, 72] on div "Home" at bounding box center [91, 73] width 152 height 15
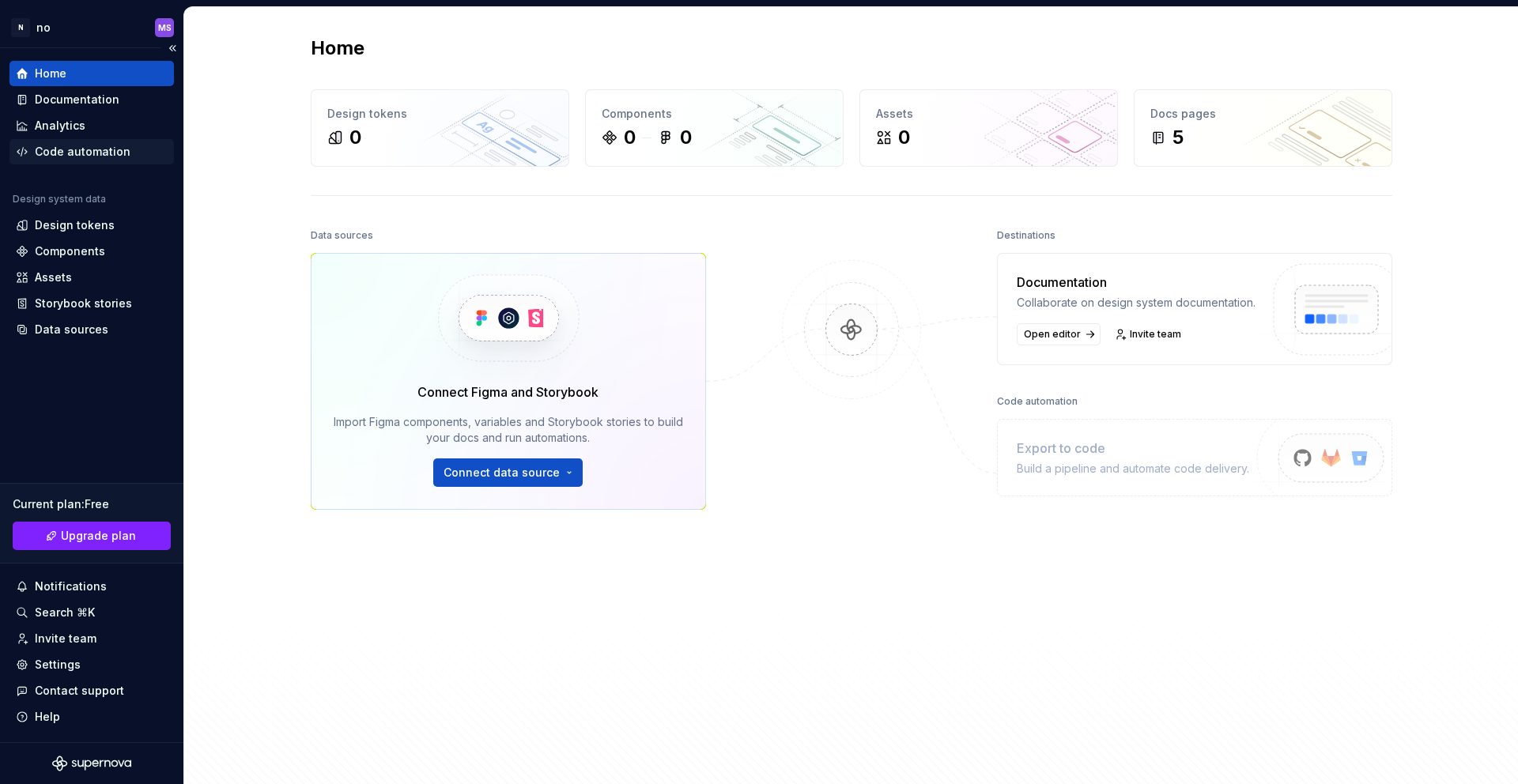
click at [107, 147] on div "Code automation" at bounding box center [82, 152] width 96 height 15
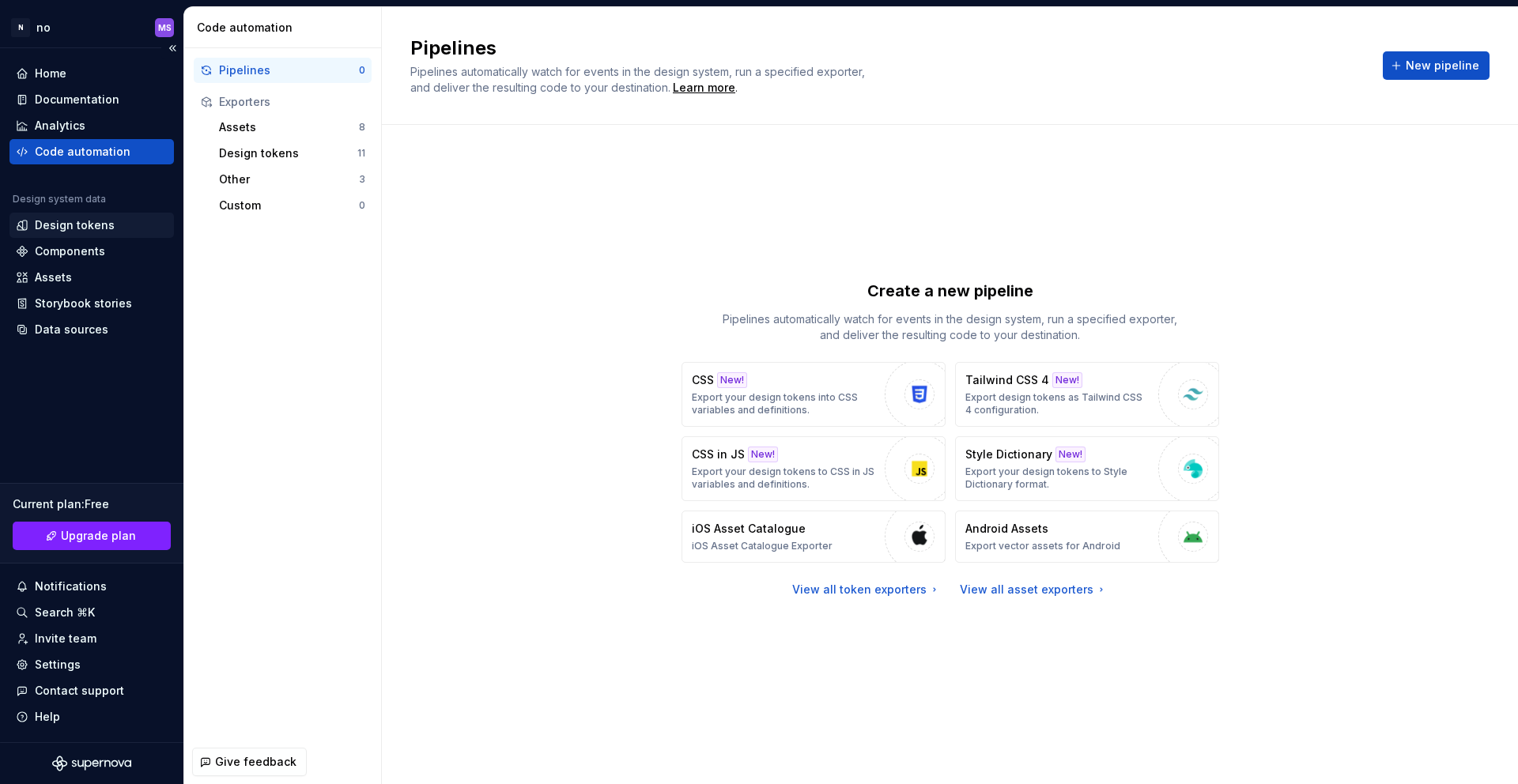
click at [127, 225] on div "Design tokens" at bounding box center [91, 225] width 152 height 15
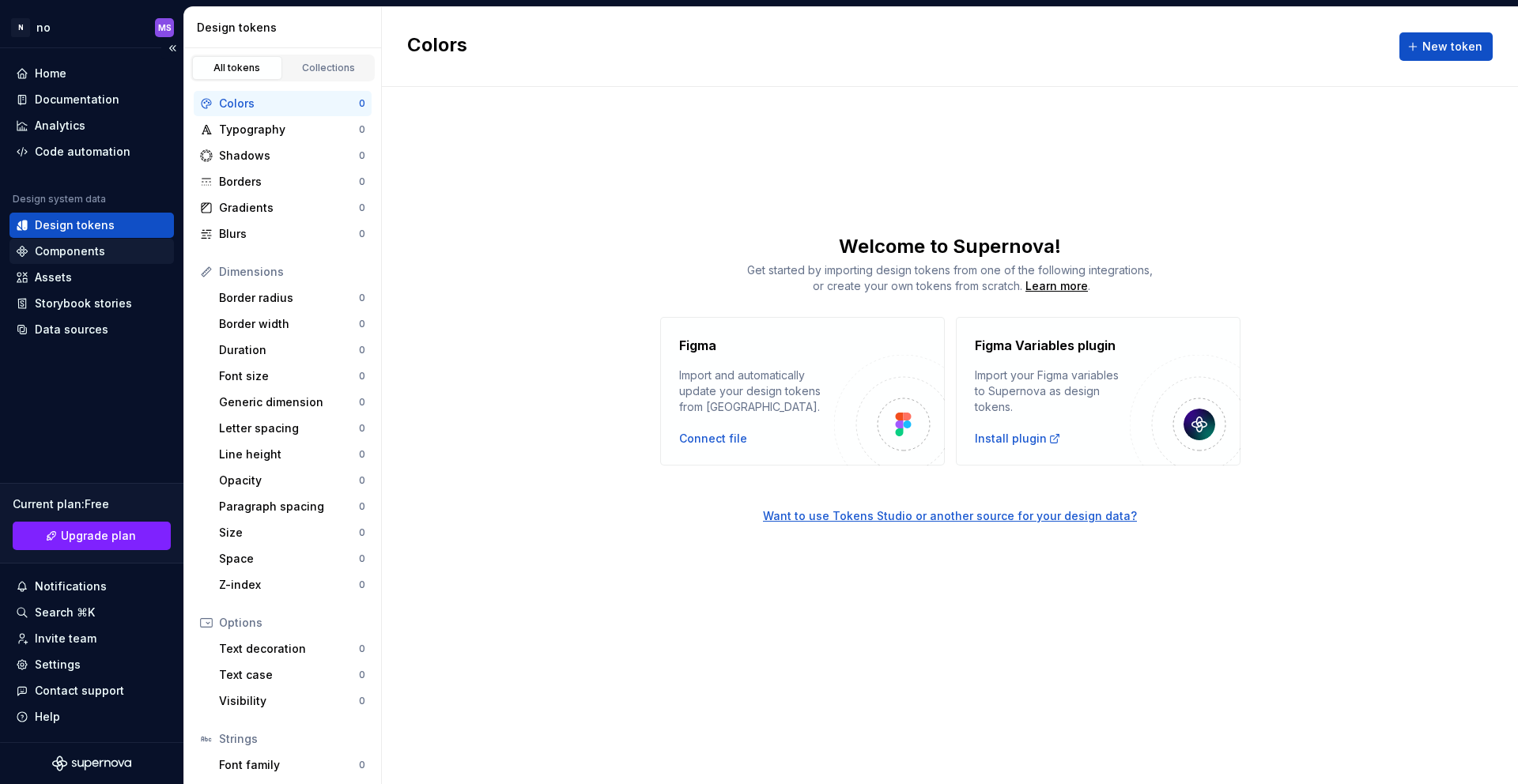
click at [116, 245] on div "Components" at bounding box center [91, 251] width 152 height 15
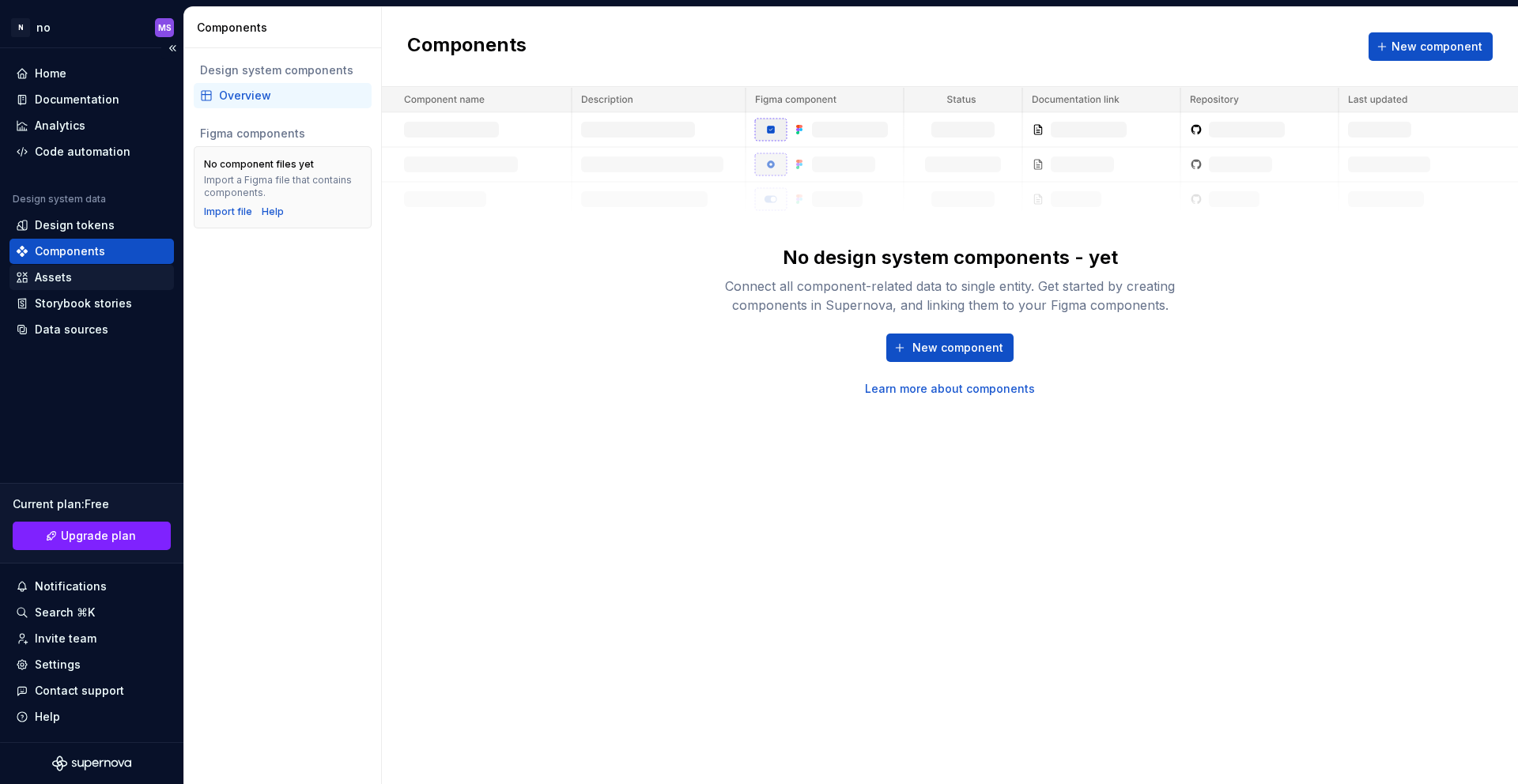
click at [115, 269] on div "Assets" at bounding box center [91, 277] width 152 height 15
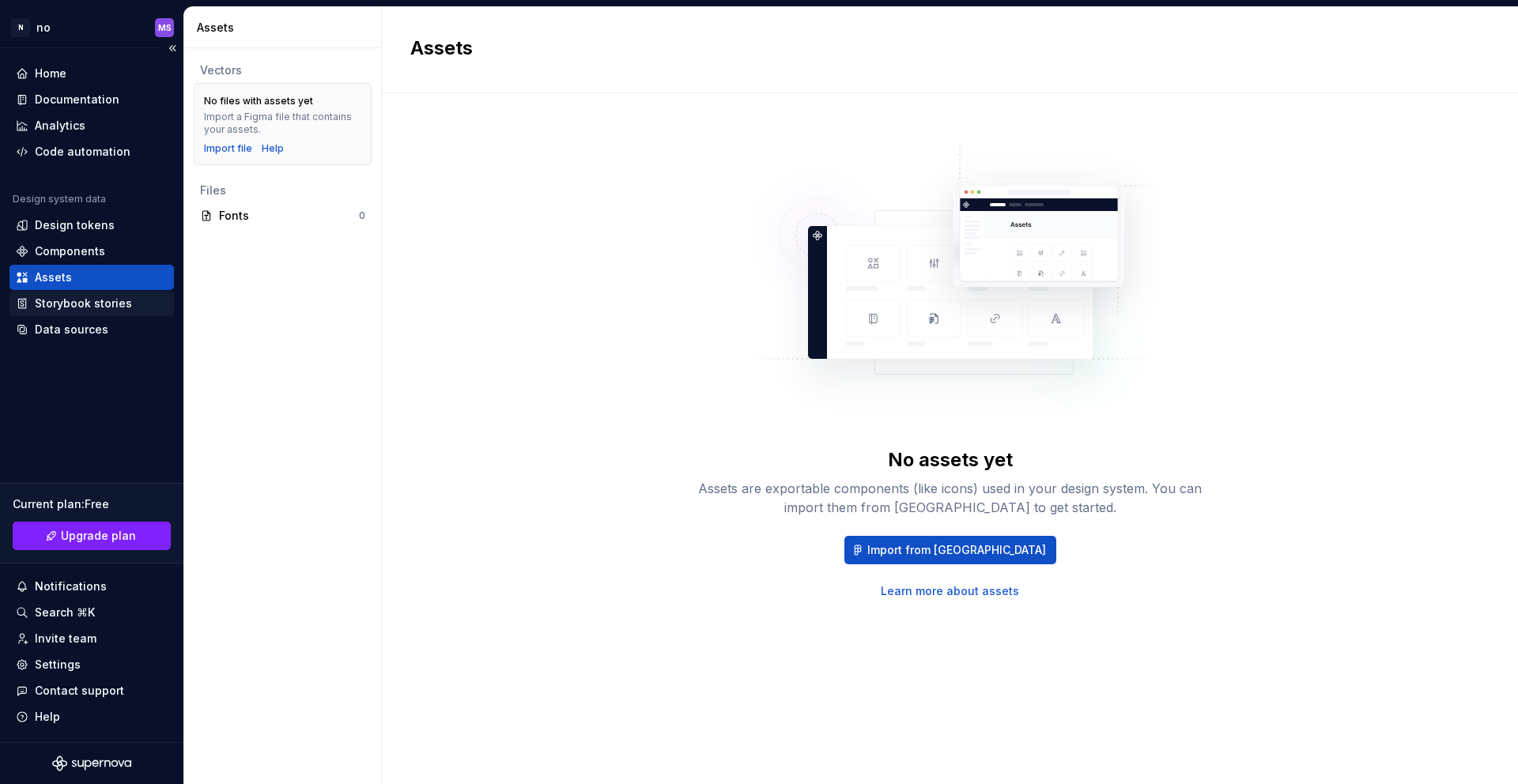
click at [122, 298] on div "Storybook stories" at bounding box center [83, 303] width 98 height 15
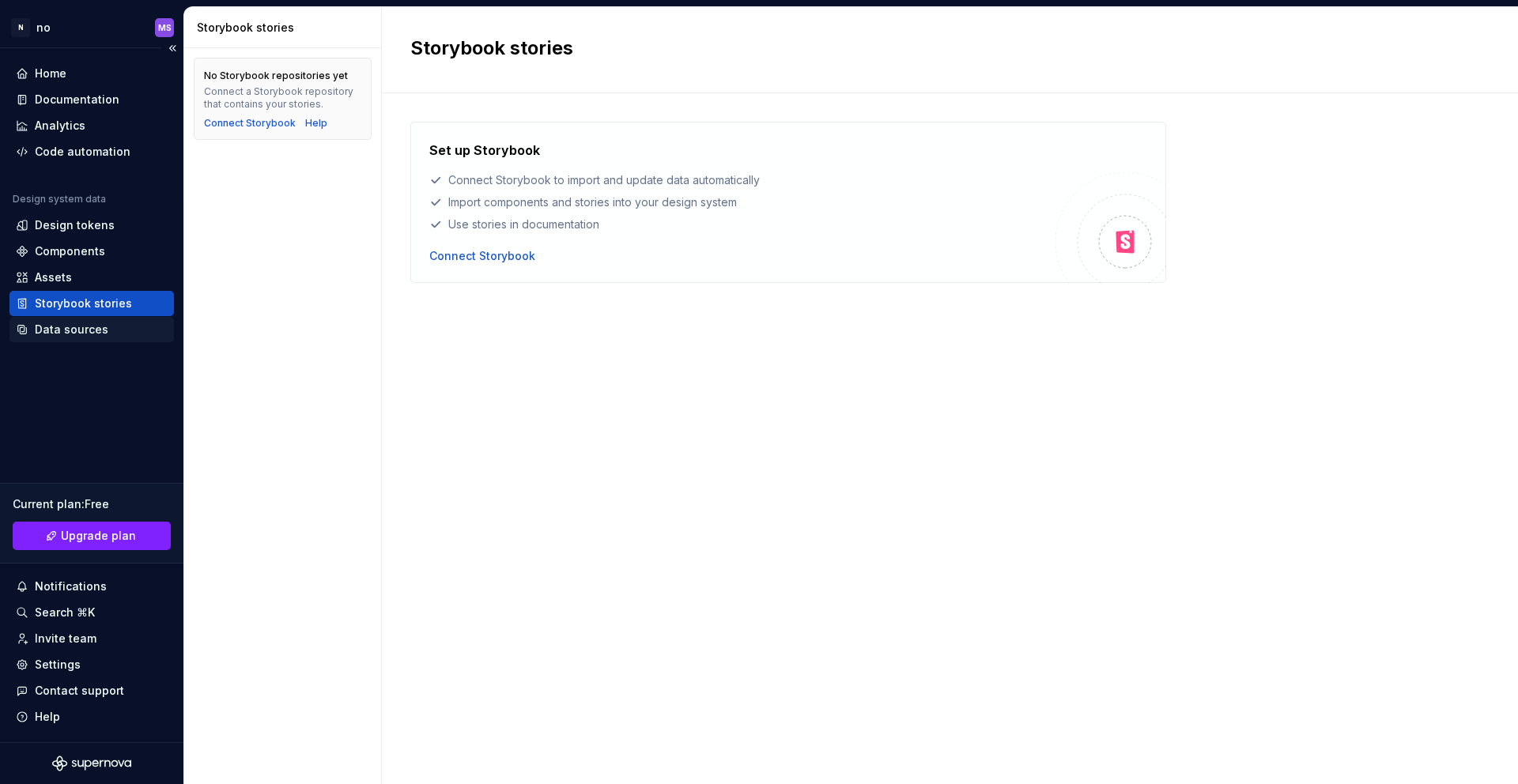
click at [113, 332] on div "Data sources" at bounding box center [91, 329] width 152 height 15
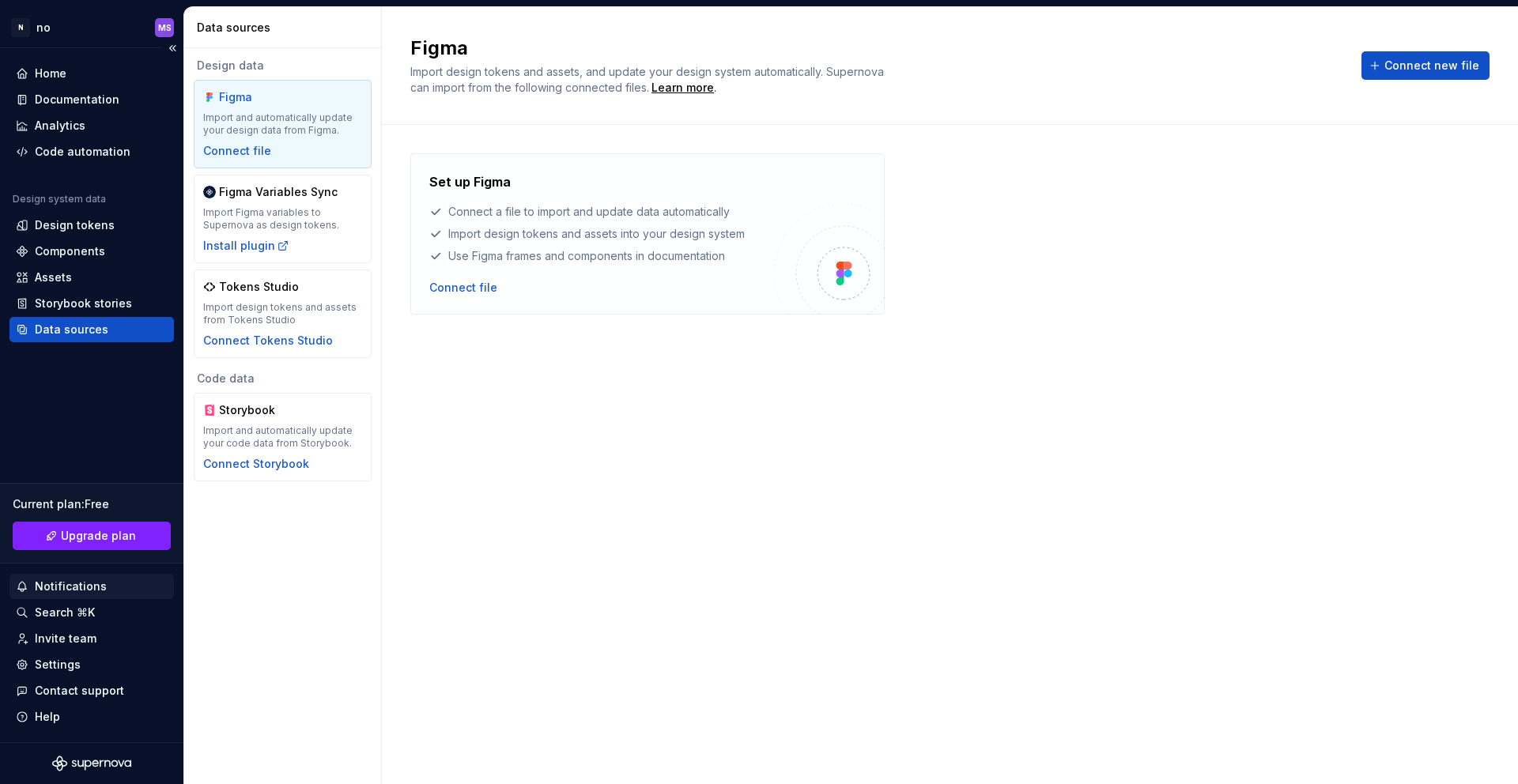
click at [56, 582] on div "Notifications" at bounding box center [70, 586] width 72 height 15
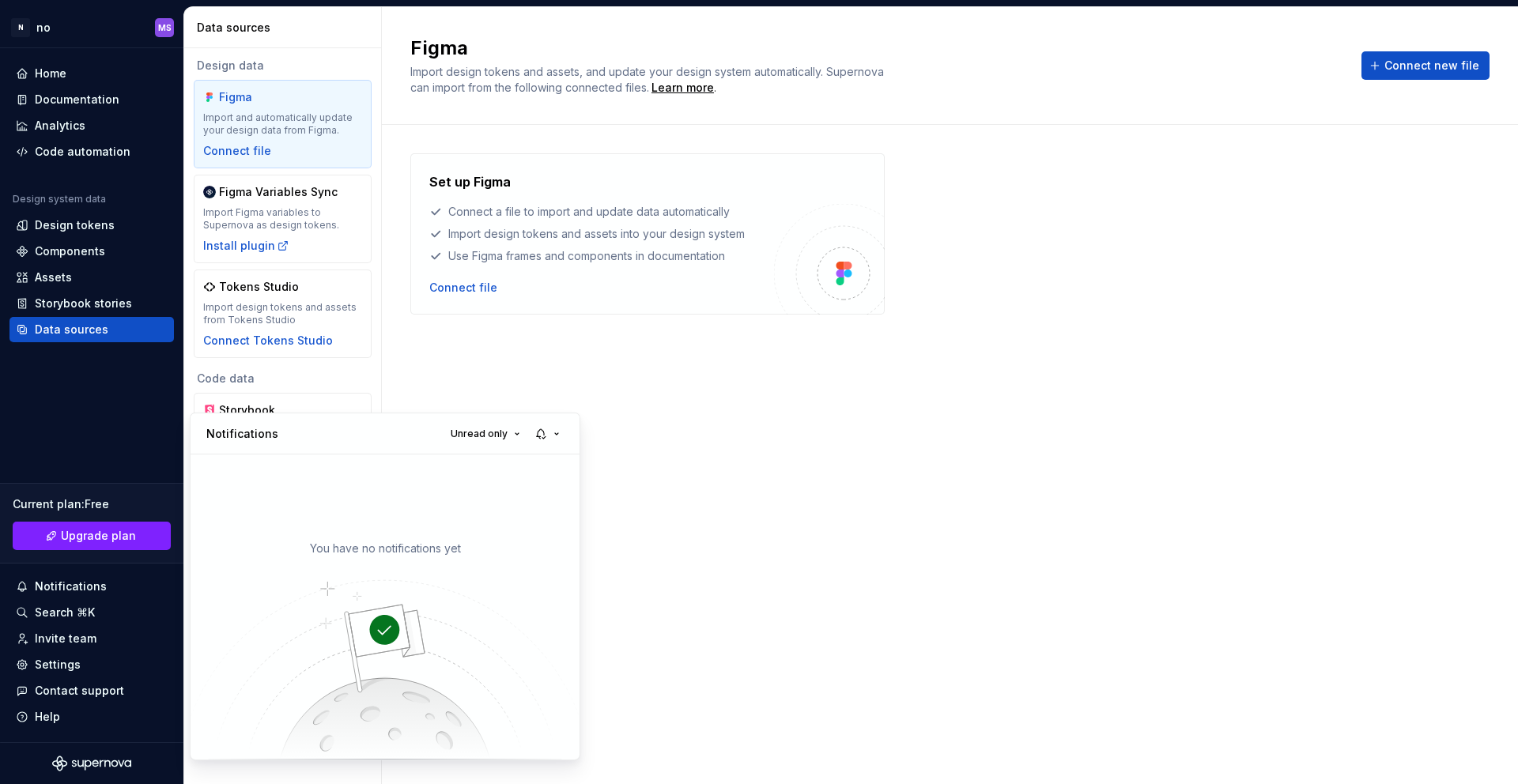
click at [63, 666] on html "N no MS Home Documentation Analytics Code automation Design system data Design …" at bounding box center [759, 392] width 1518 height 784
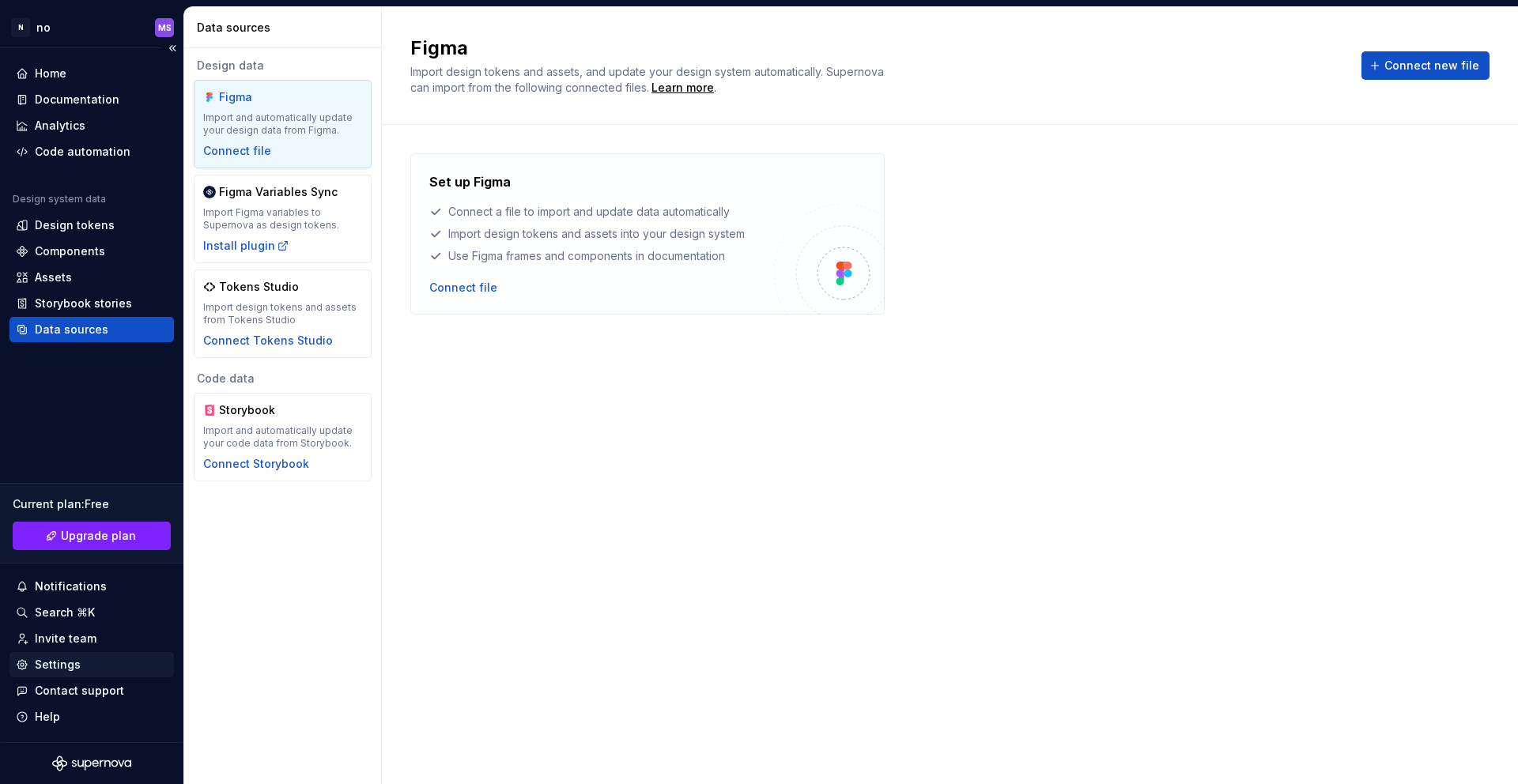
click at [59, 666] on div "Settings" at bounding box center [57, 664] width 45 height 15
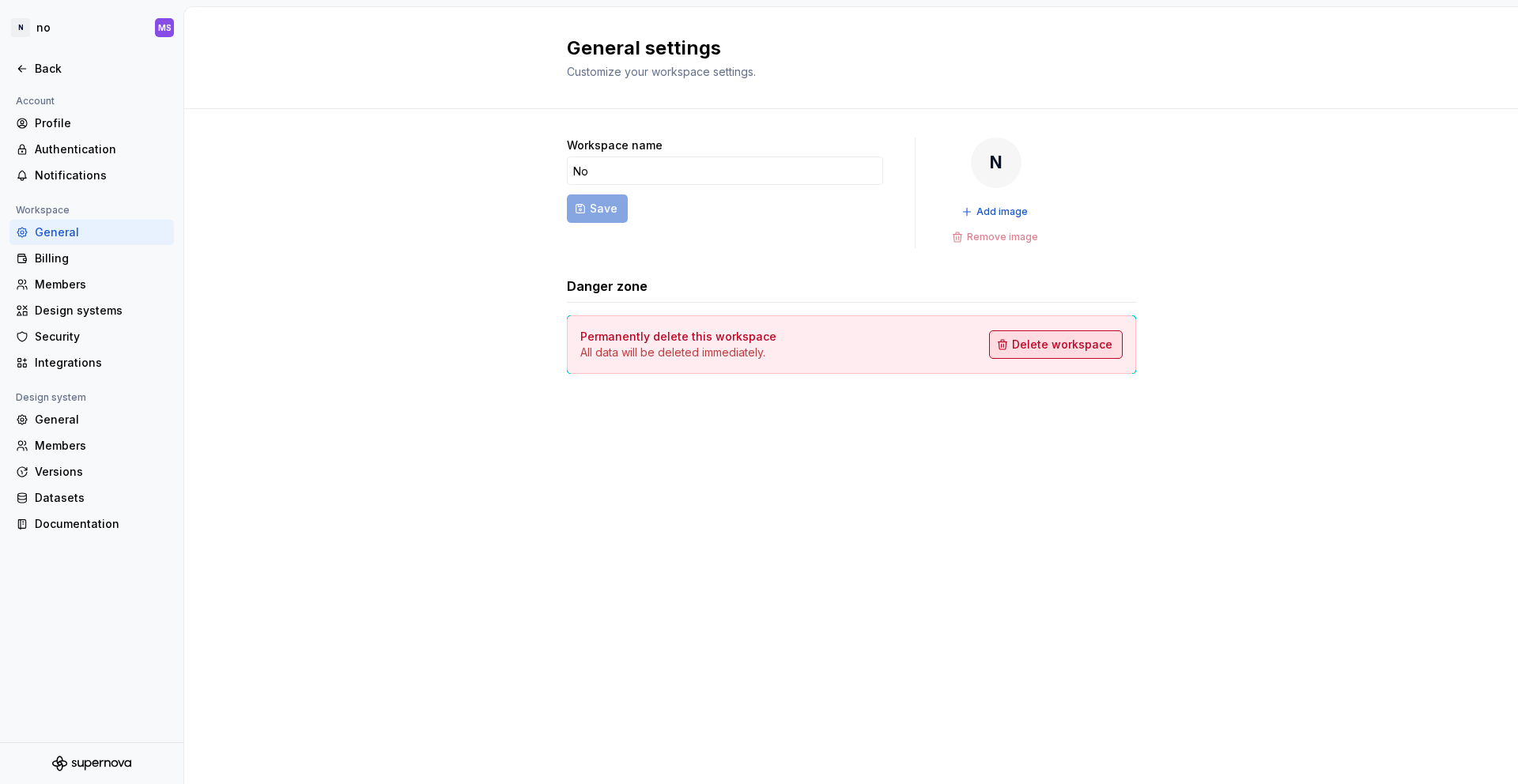
click at [1055, 342] on span "Delete workspace" at bounding box center [1062, 345] width 100 height 15
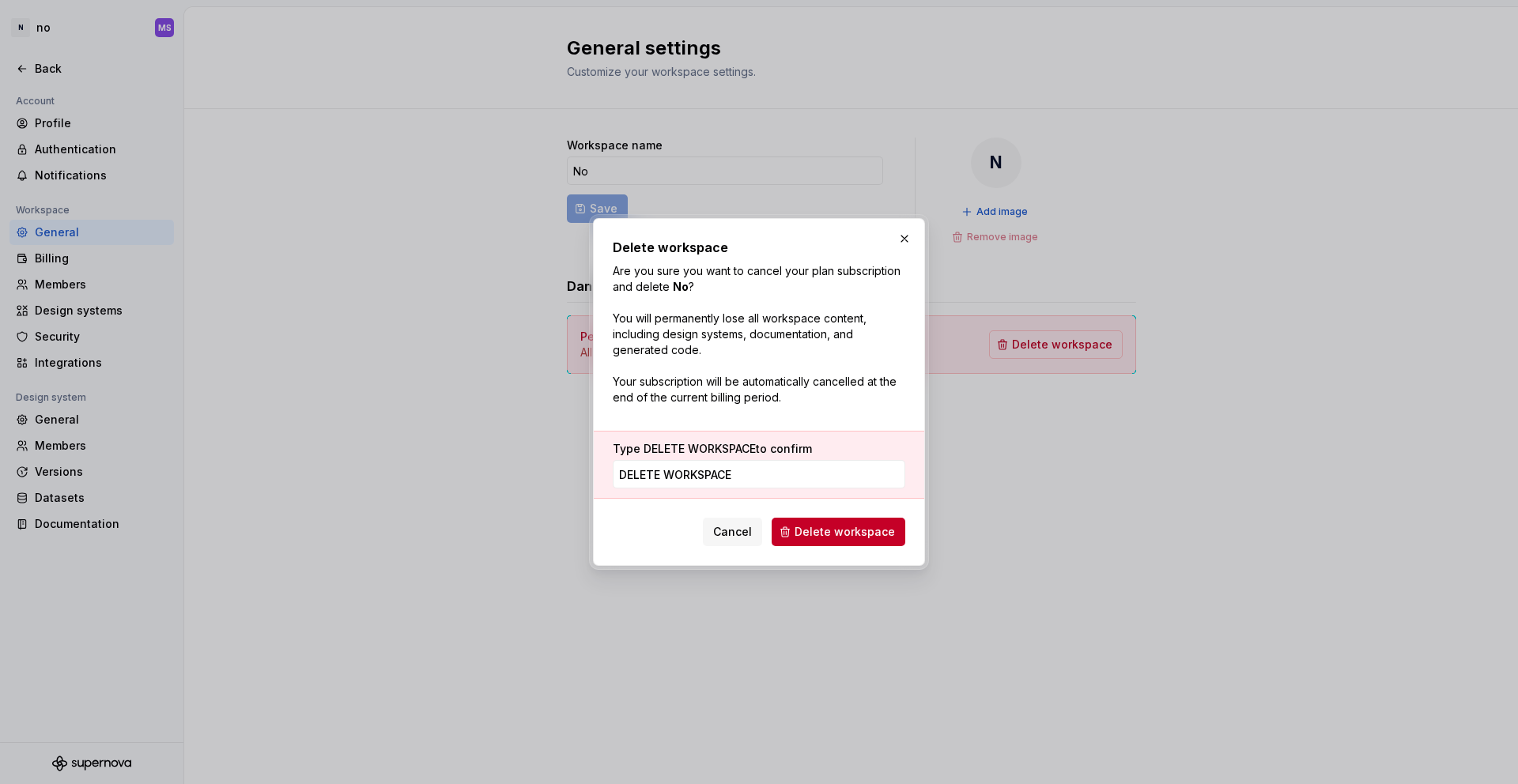
type input "DELETE WORKSPACE"
click at [839, 539] on span "Delete workspace" at bounding box center [845, 532] width 100 height 15
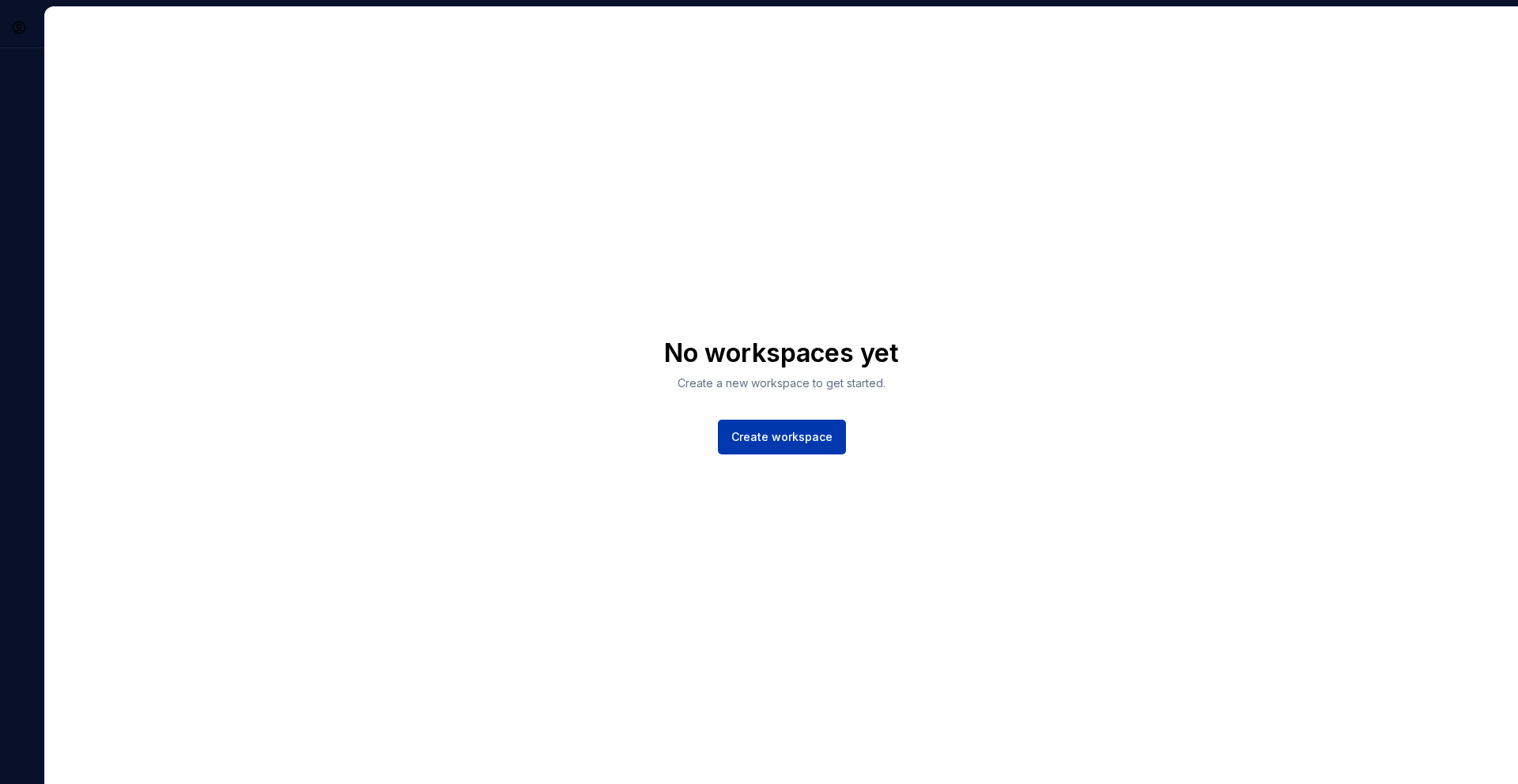
click at [787, 427] on button "Create workspace" at bounding box center [781, 437] width 128 height 35
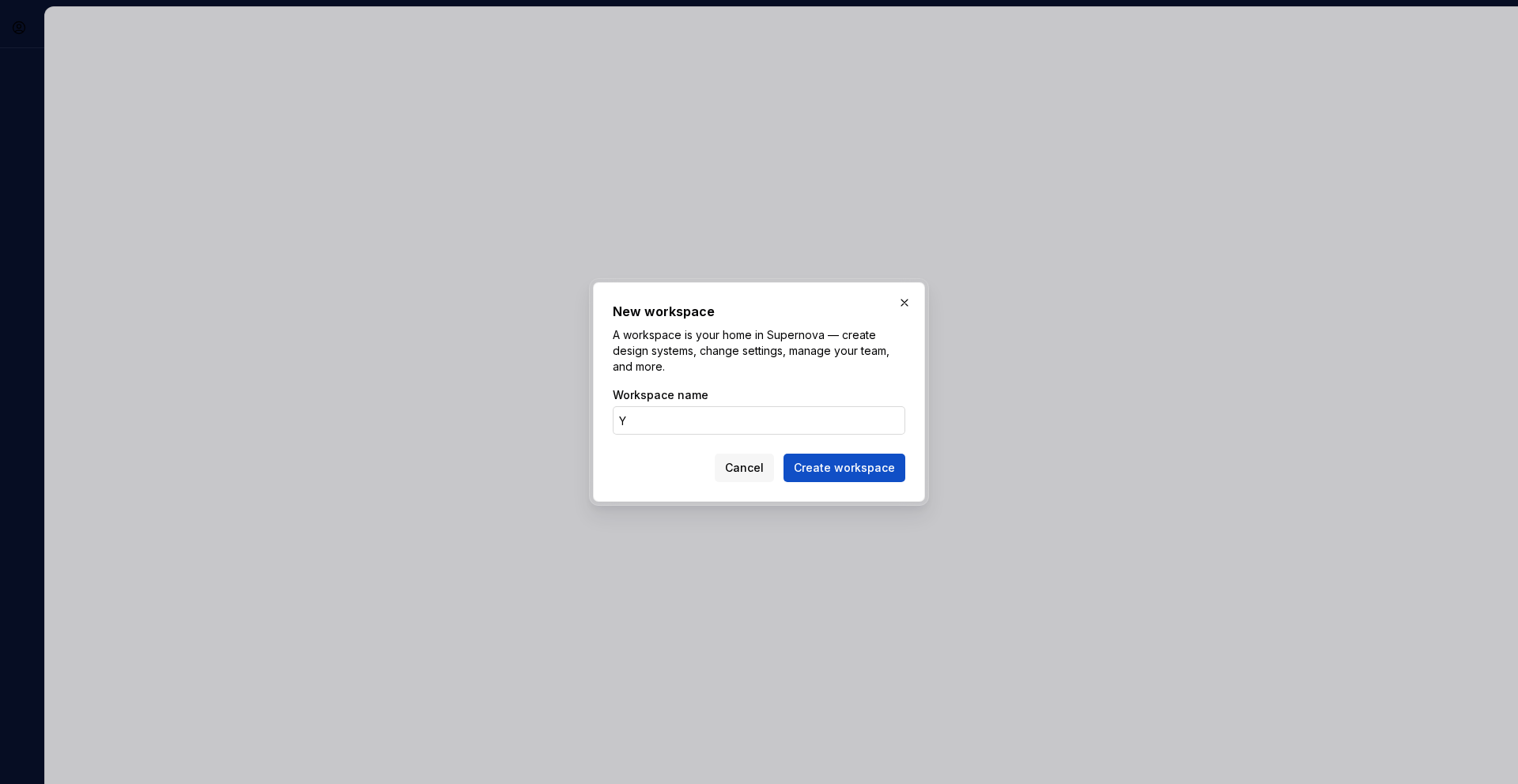
click at [783, 454] on button "Create workspace" at bounding box center [844, 467] width 122 height 28
type input "YY"
click at [823, 468] on span "Create workspace" at bounding box center [844, 467] width 101 height 15
